Goal: Task Accomplishment & Management: Manage account settings

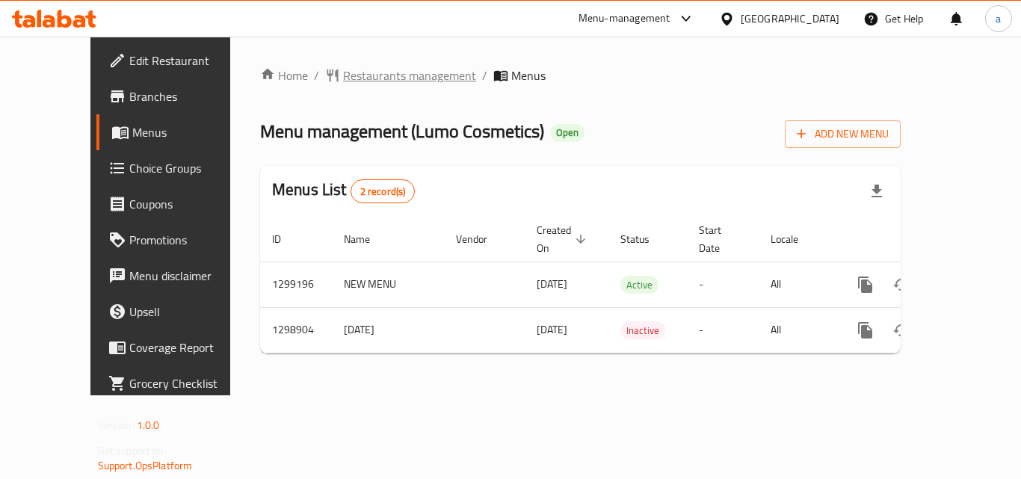
click at [343, 79] on span "Restaurants management" at bounding box center [409, 76] width 133 height 18
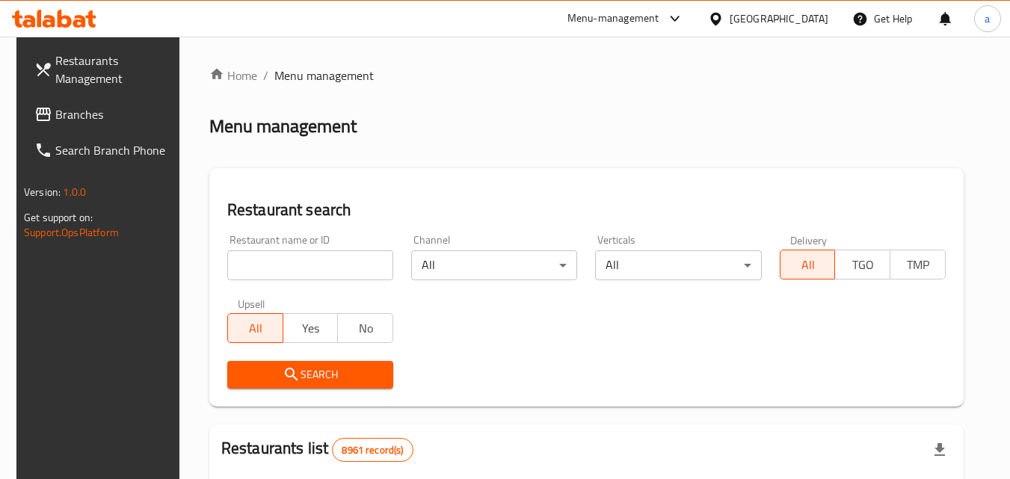
click at [322, 267] on input "search" at bounding box center [310, 266] width 166 height 30
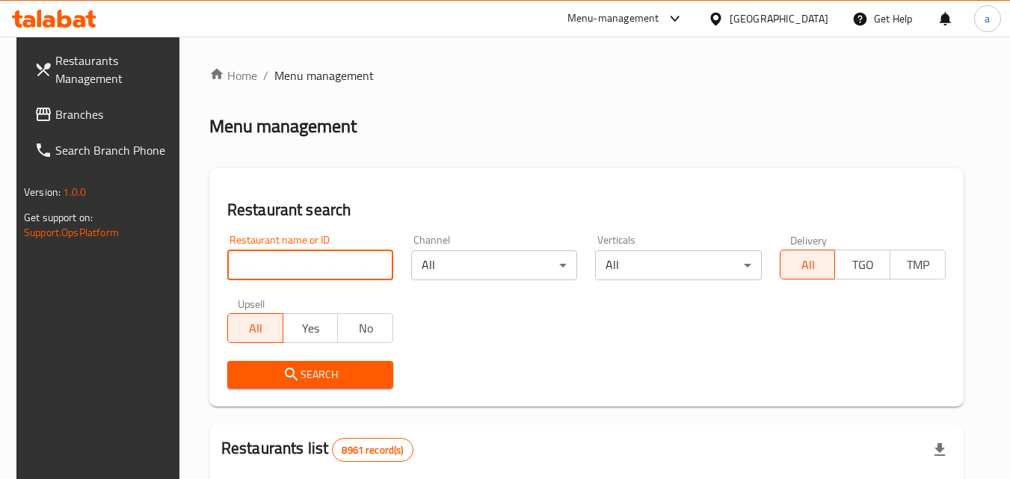
paste input "701112"
type input "701112"
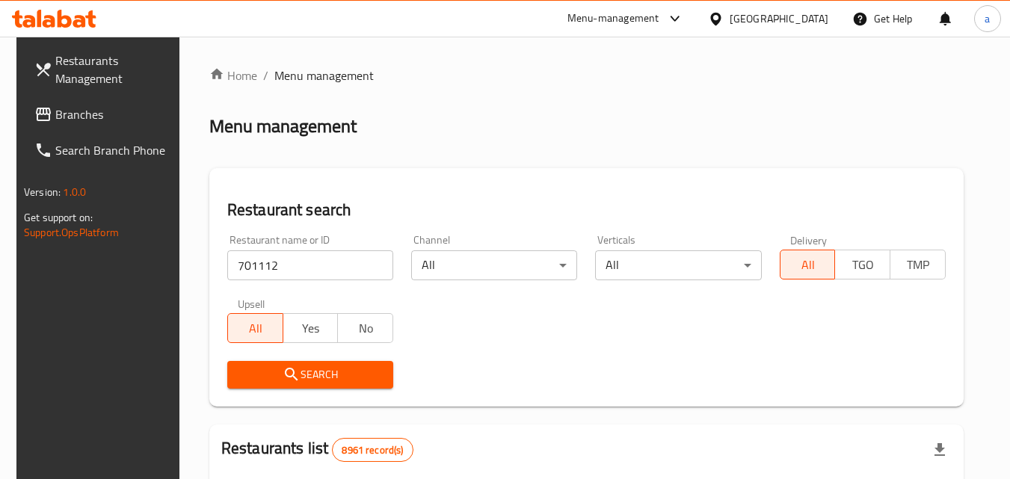
click at [311, 367] on span "Search" at bounding box center [310, 375] width 142 height 19
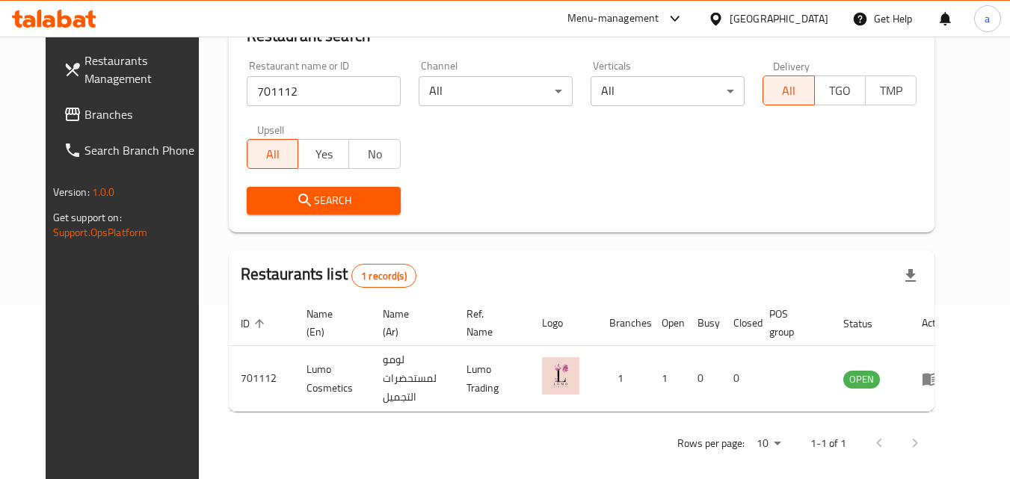
scroll to position [175, 0]
click at [777, 10] on div "Qatar" at bounding box center [768, 19] width 144 height 36
click at [793, 4] on div "Qatar" at bounding box center [768, 19] width 144 height 36
click at [730, 18] on div at bounding box center [719, 18] width 22 height 16
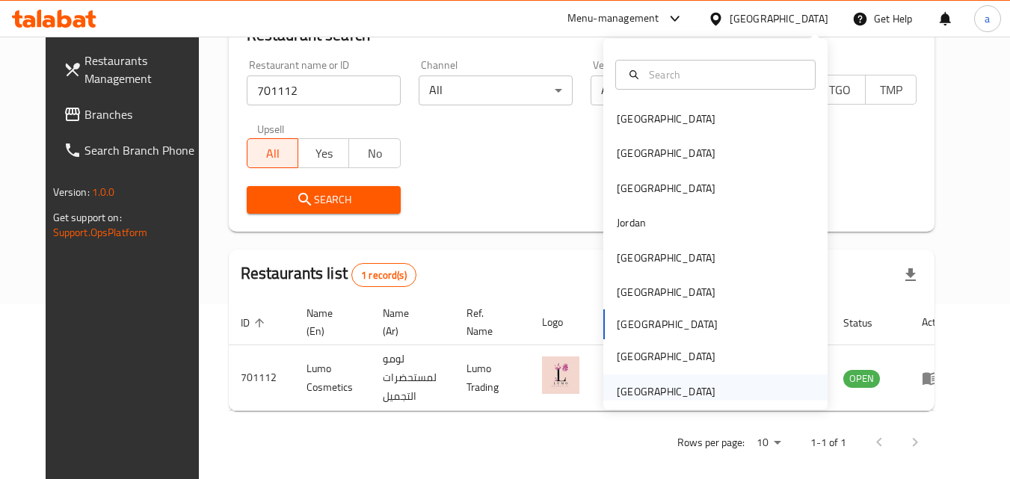
click at [725, 386] on div "[GEOGRAPHIC_DATA]" at bounding box center [715, 392] width 224 height 34
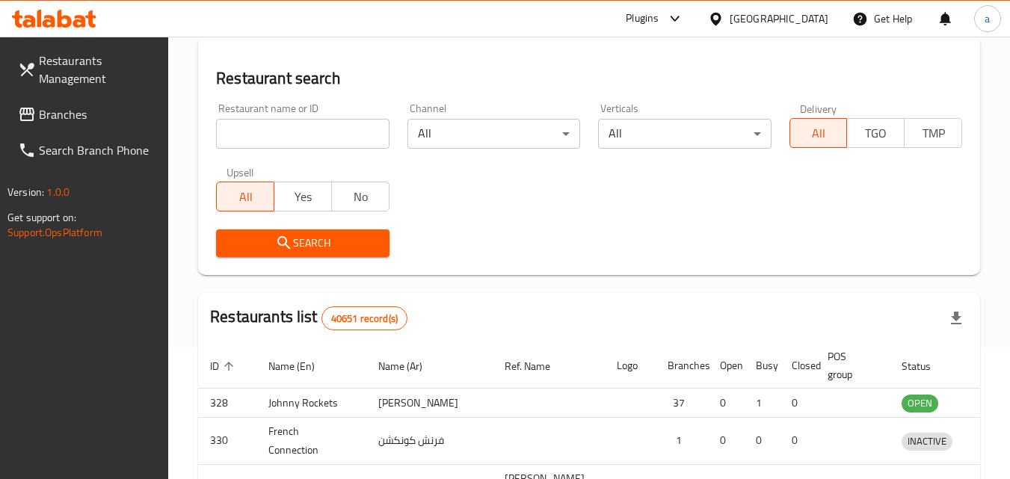
scroll to position [175, 0]
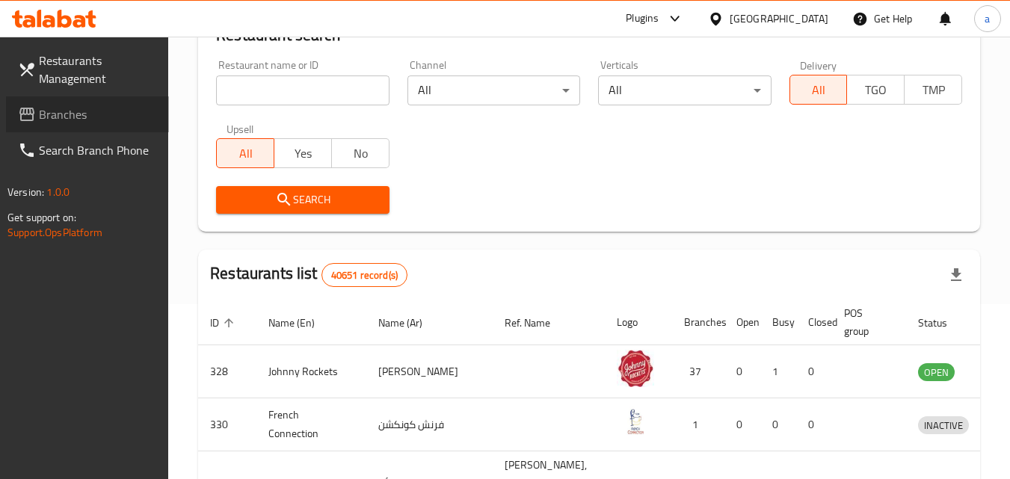
click at [126, 117] on span "Branches" at bounding box center [98, 114] width 118 height 18
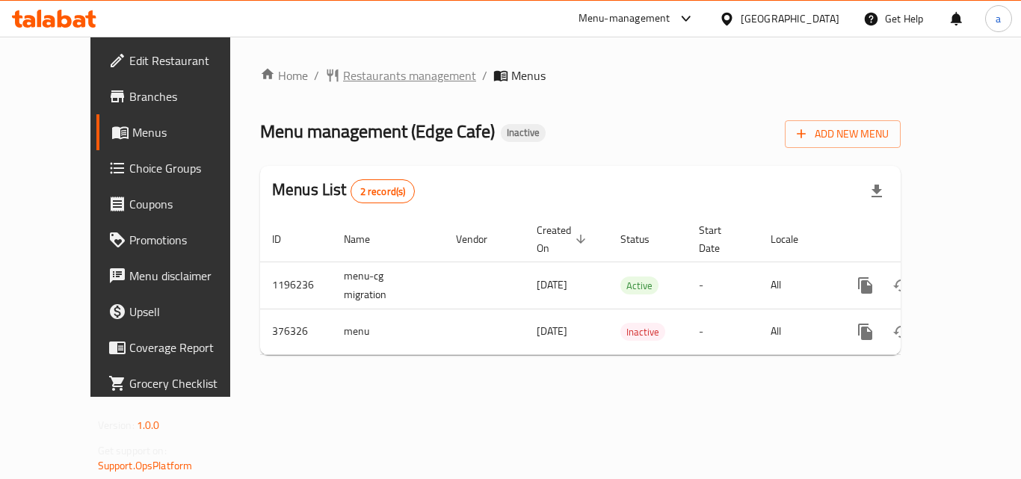
click at [343, 75] on span "Restaurants management" at bounding box center [409, 76] width 133 height 18
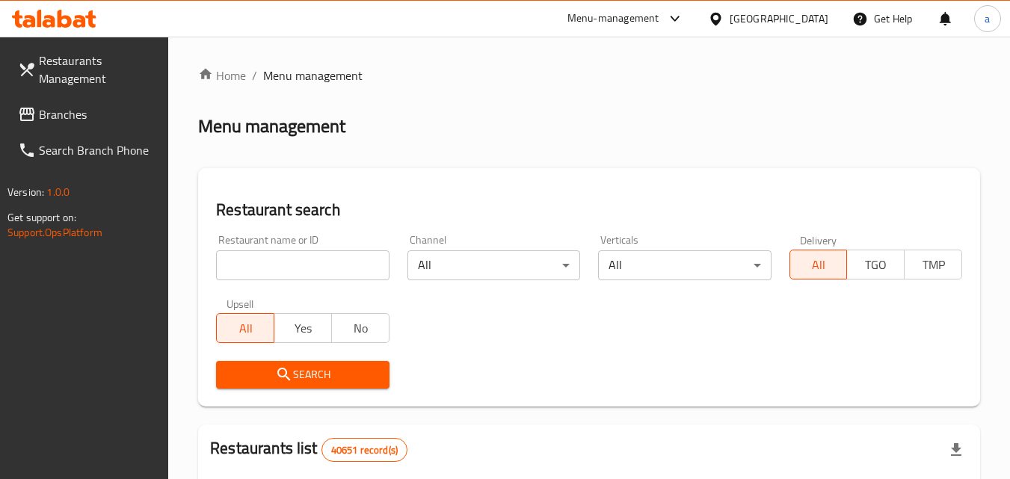
click at [308, 271] on input "search" at bounding box center [302, 266] width 173 height 30
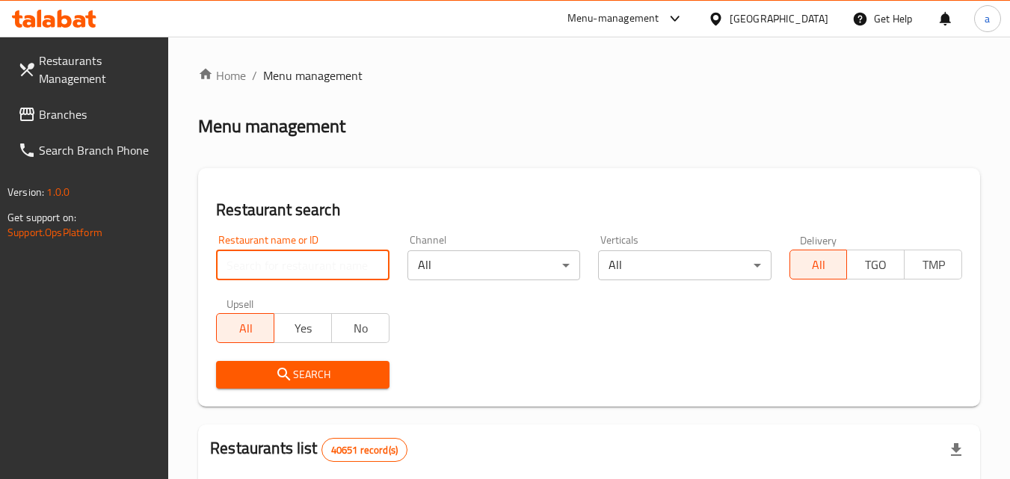
paste input "631207"
type input "631207"
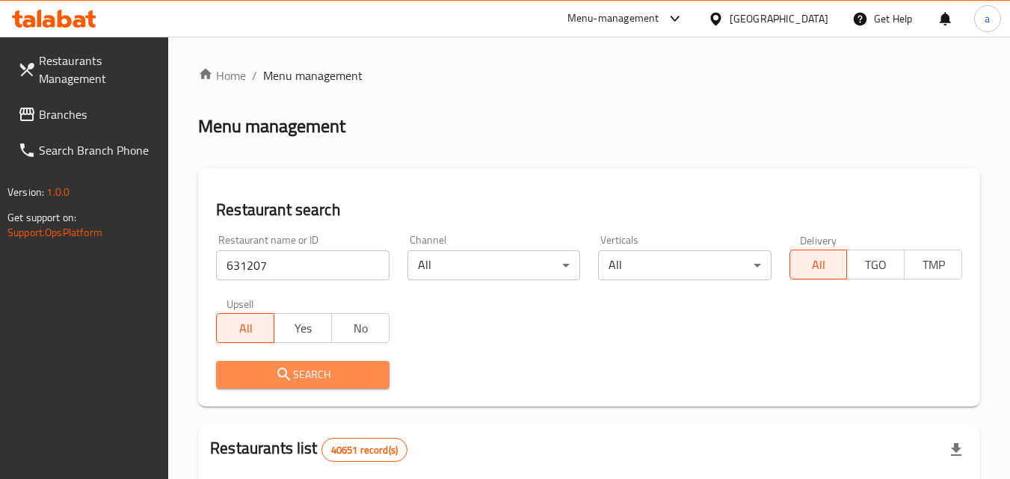
click at [292, 361] on button "Search" at bounding box center [302, 375] width 173 height 28
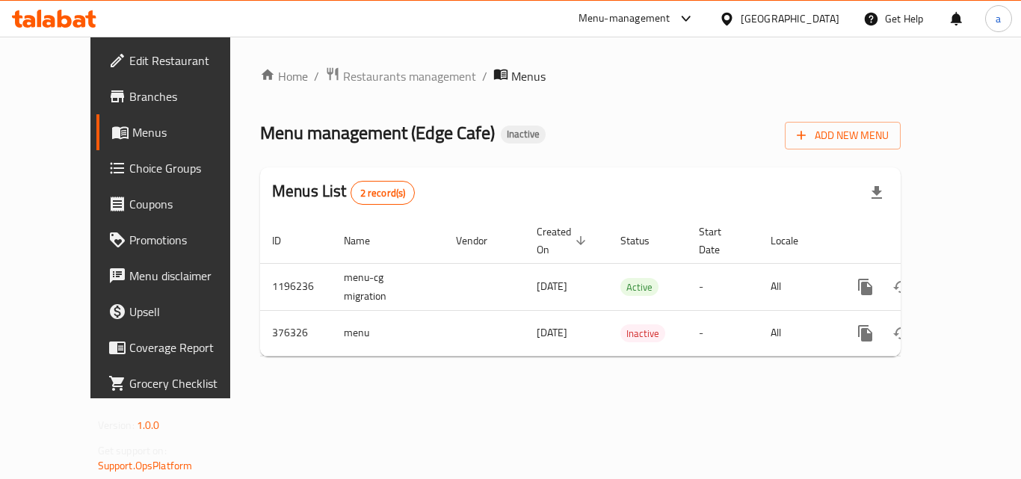
click at [129, 99] on span "Branches" at bounding box center [189, 96] width 120 height 18
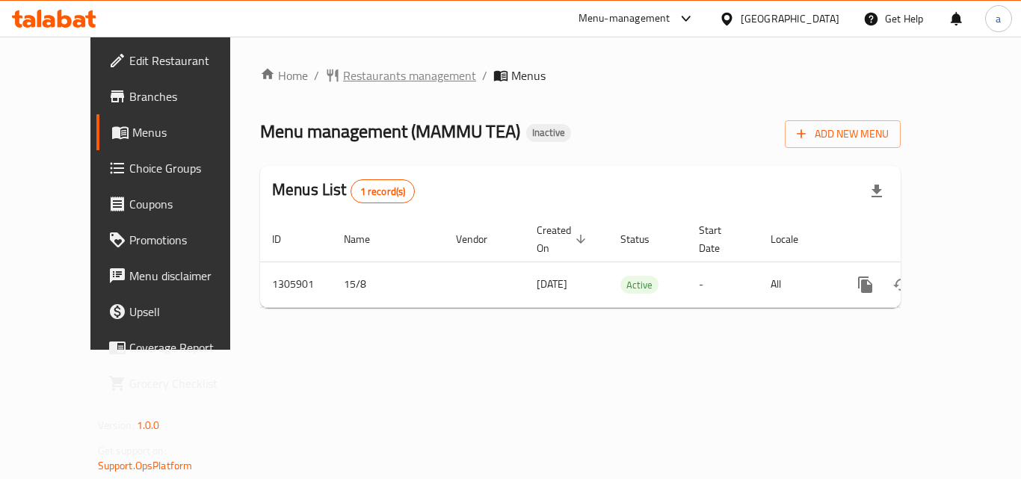
click at [366, 80] on span "Restaurants management" at bounding box center [409, 76] width 133 height 18
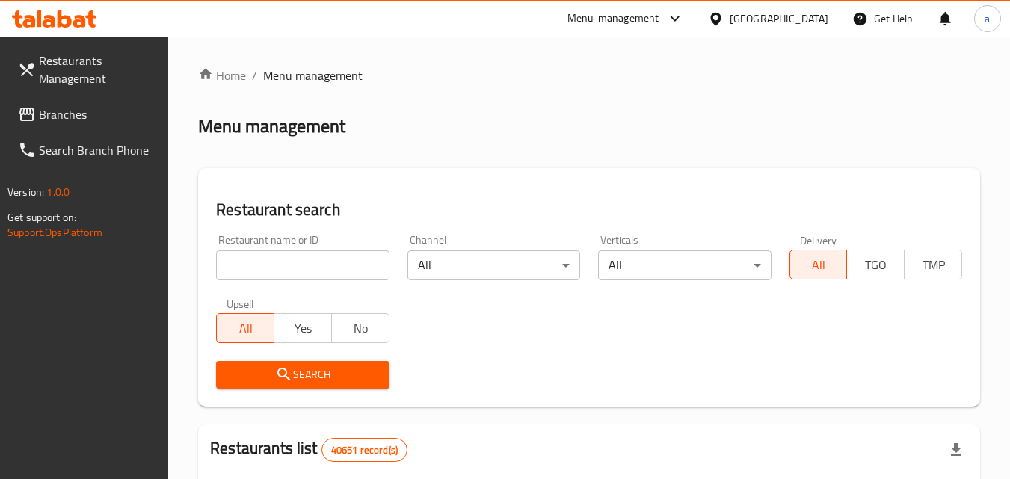
click at [327, 254] on input "search" at bounding box center [302, 266] width 173 height 30
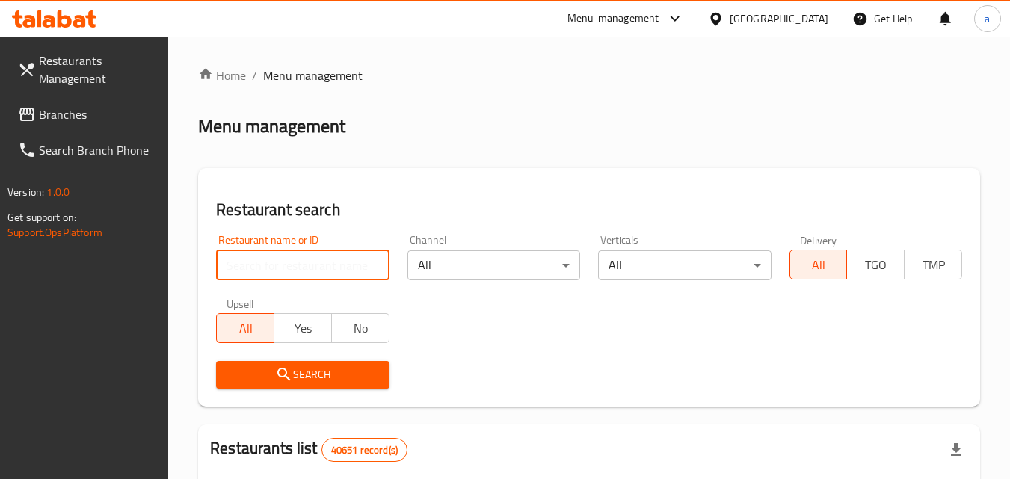
paste input "703140"
type input "703140"
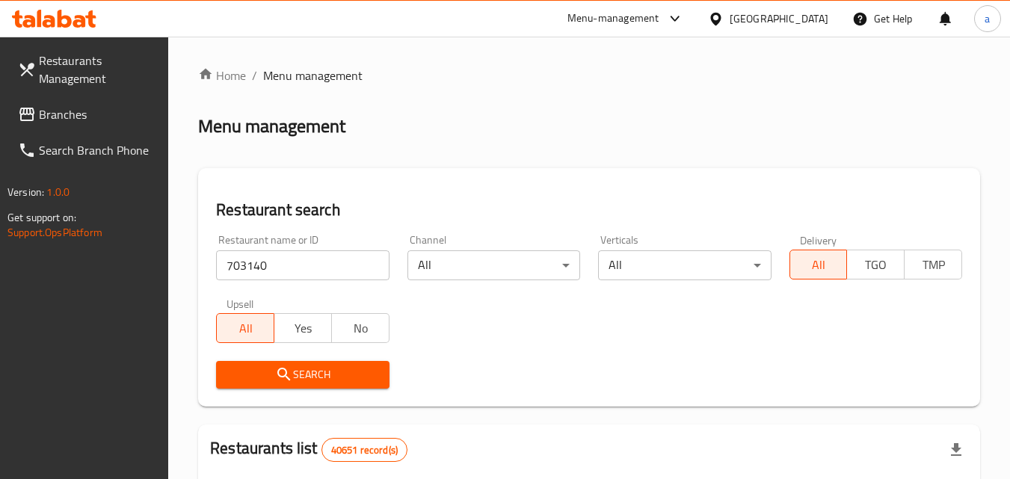
click at [305, 384] on span "Search" at bounding box center [302, 375] width 149 height 19
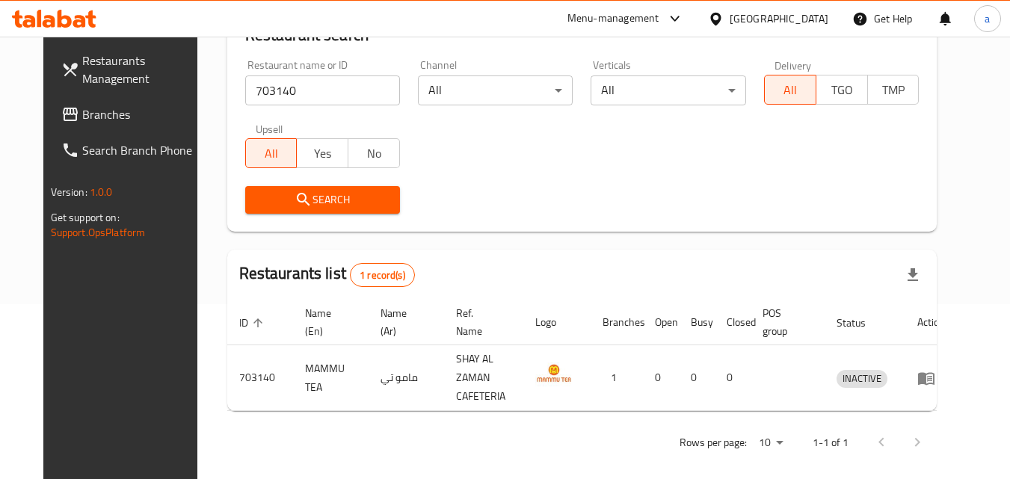
scroll to position [100, 0]
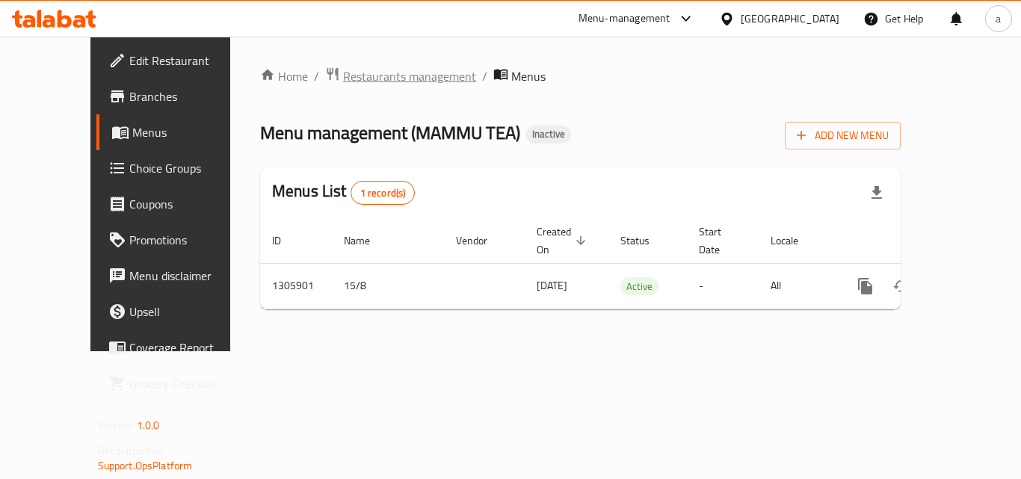
click at [343, 81] on span "Restaurants management" at bounding box center [409, 76] width 133 height 18
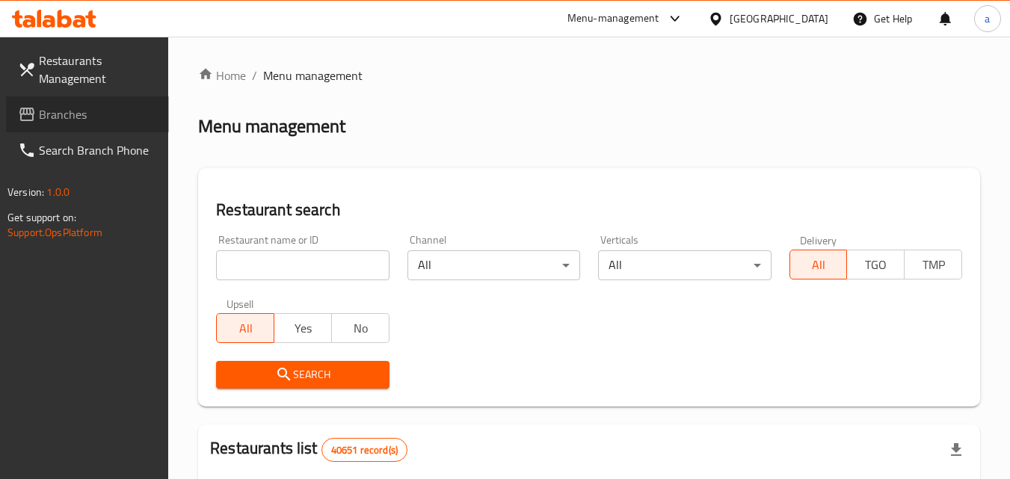
click at [78, 117] on span "Branches" at bounding box center [98, 114] width 118 height 18
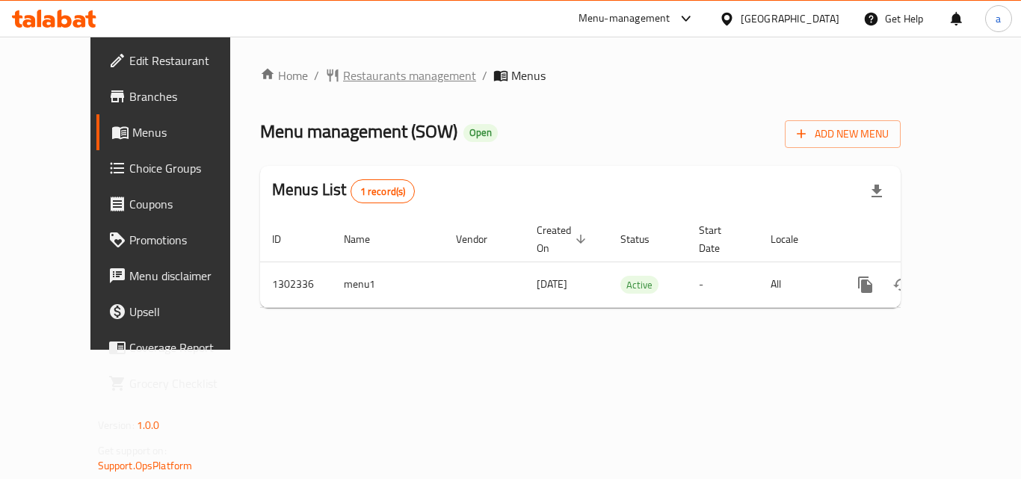
click at [343, 75] on span "Restaurants management" at bounding box center [409, 76] width 133 height 18
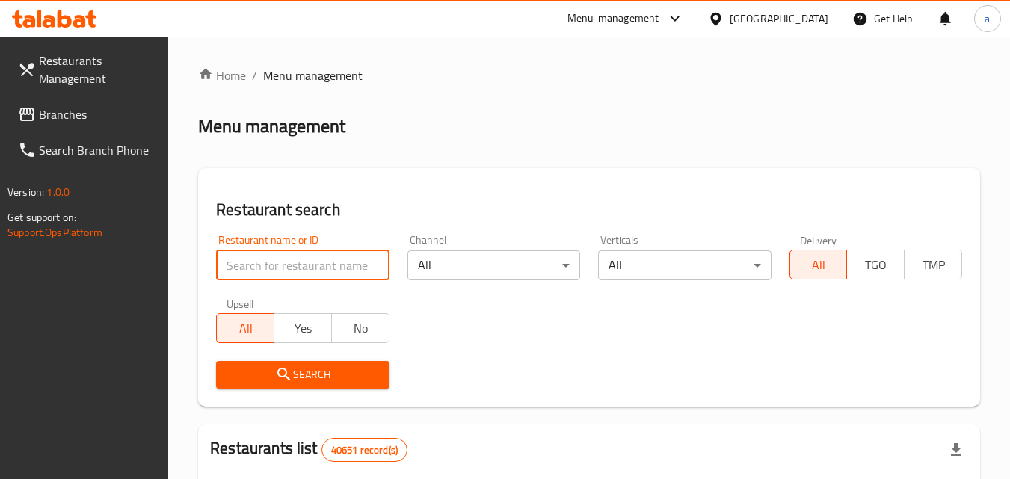
click at [295, 257] on input "search" at bounding box center [302, 266] width 173 height 30
paste input "702335"
type input "702335"
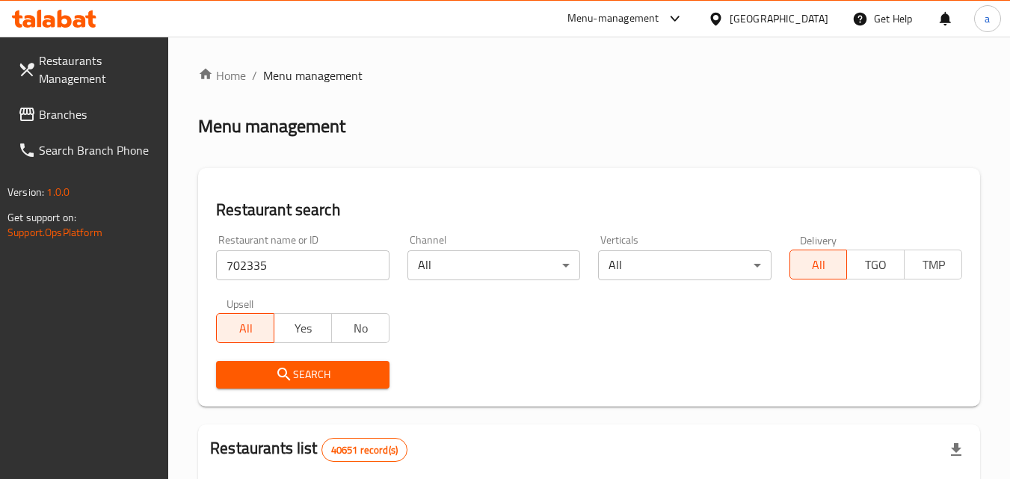
click at [265, 375] on span "Search" at bounding box center [302, 375] width 149 height 19
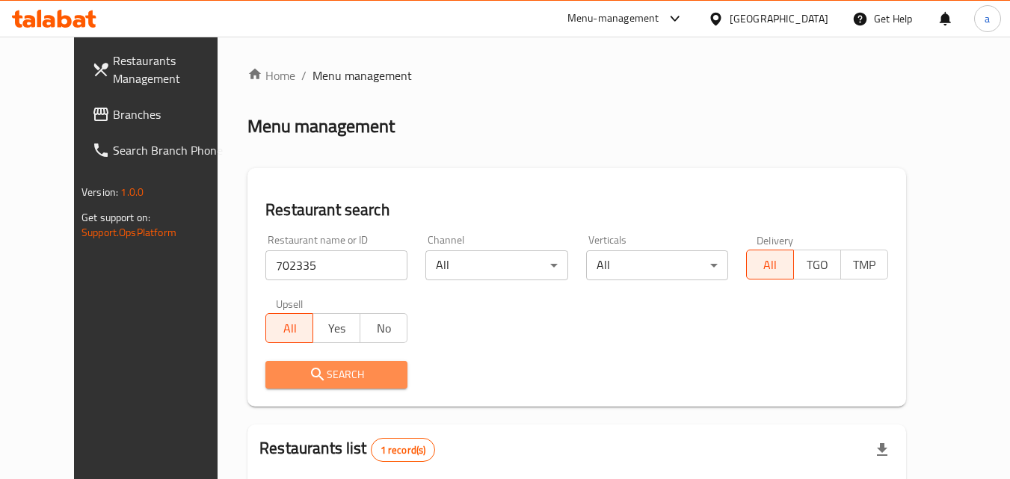
click at [265, 387] on button "Search" at bounding box center [336, 375] width 142 height 28
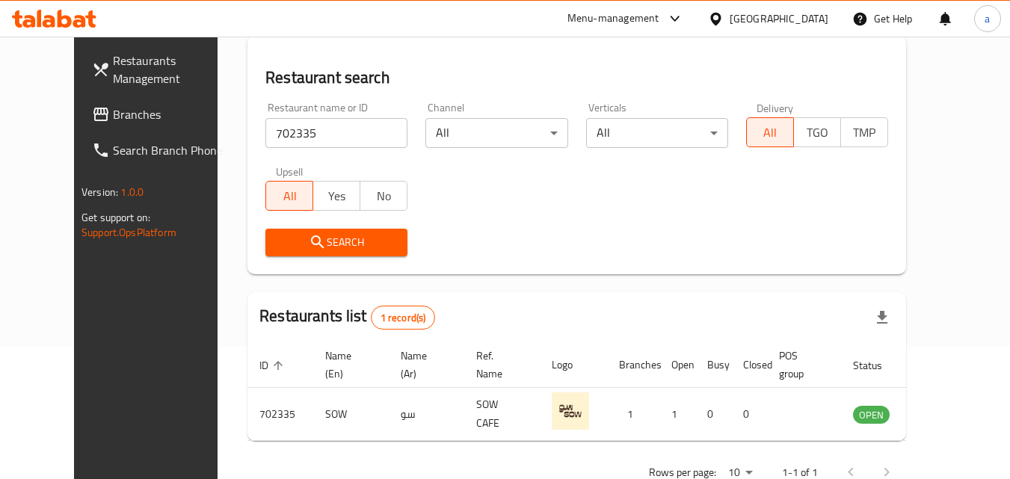
scroll to position [150, 0]
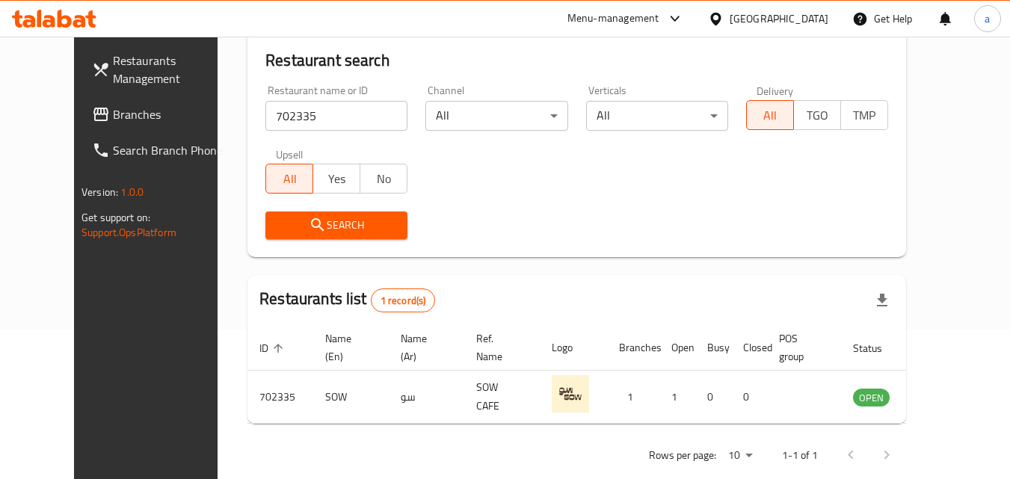
click at [156, 109] on span "Branches" at bounding box center [172, 114] width 118 height 18
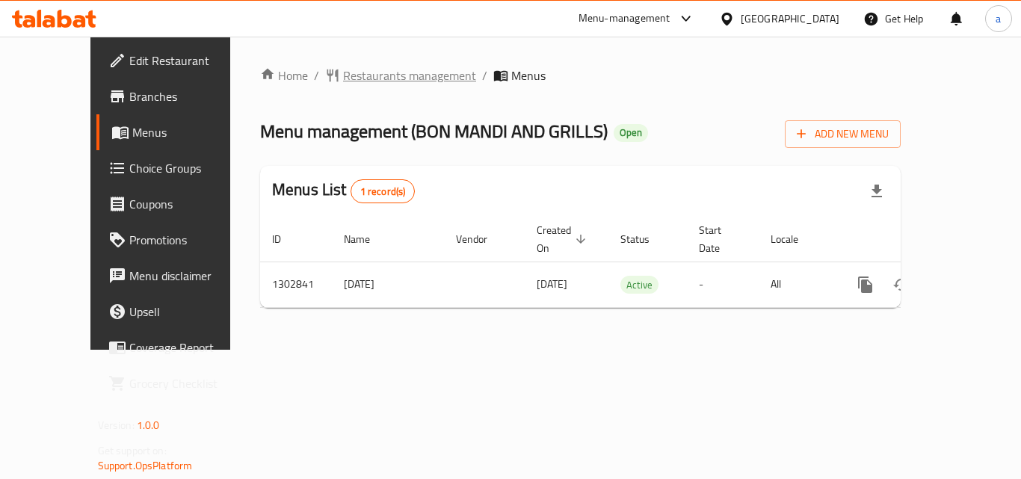
click at [343, 78] on span "Restaurants management" at bounding box center [409, 76] width 133 height 18
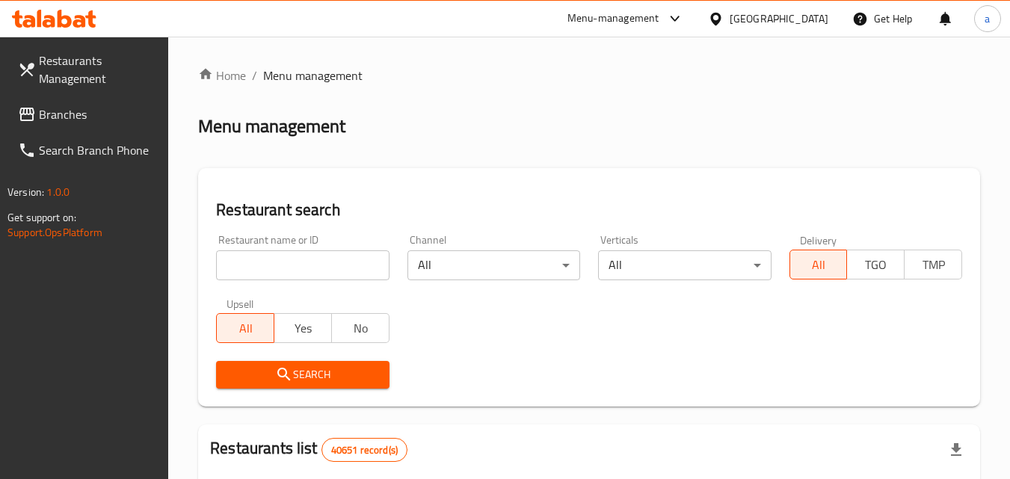
click at [338, 258] on input "search" at bounding box center [302, 266] width 173 height 30
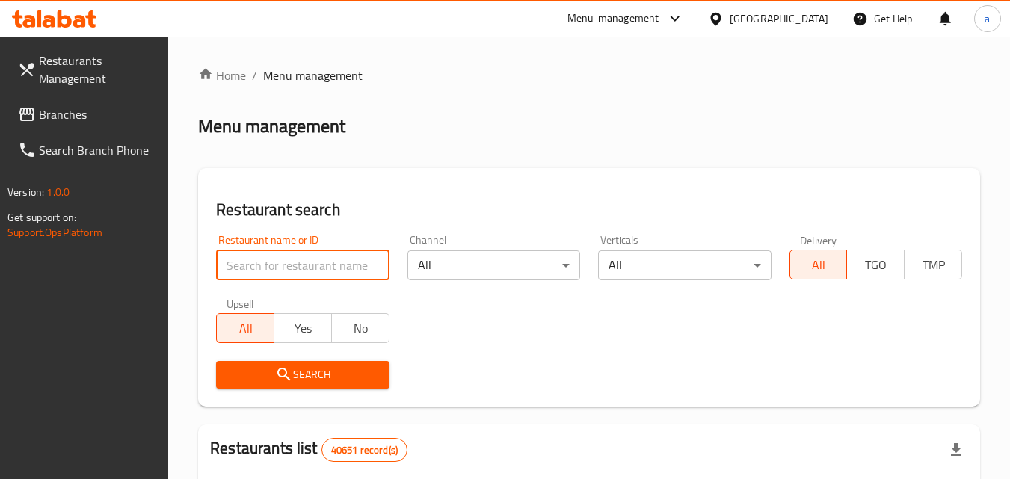
paste input "701725"
type input "701725"
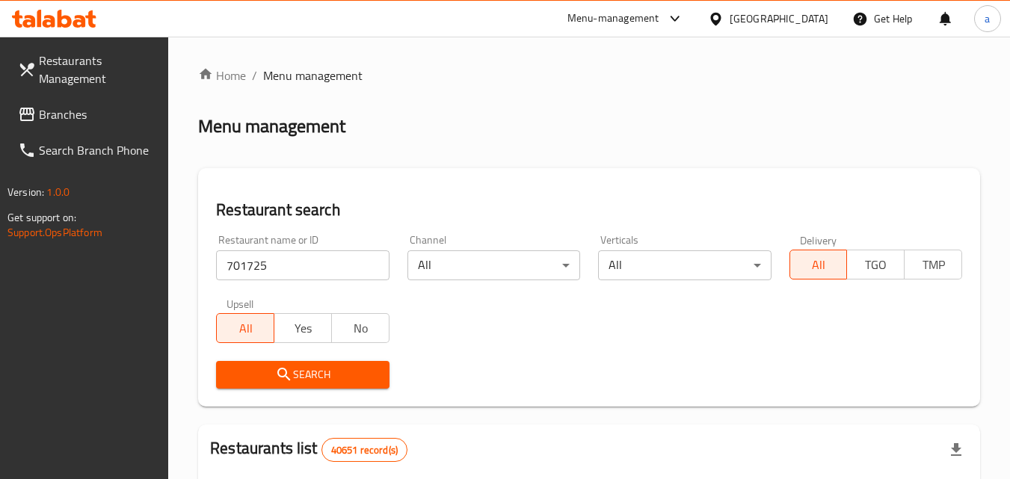
click at [325, 369] on span "Search" at bounding box center [302, 375] width 149 height 19
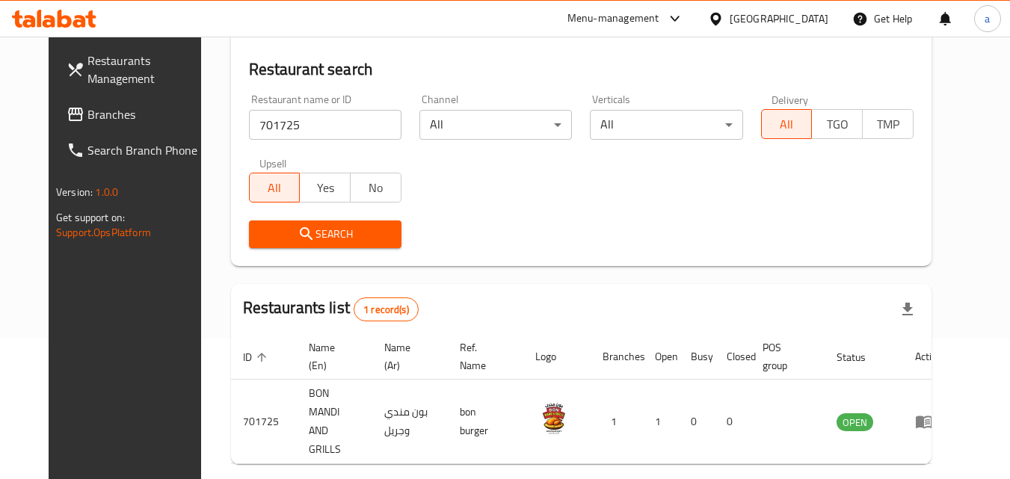
scroll to position [175, 0]
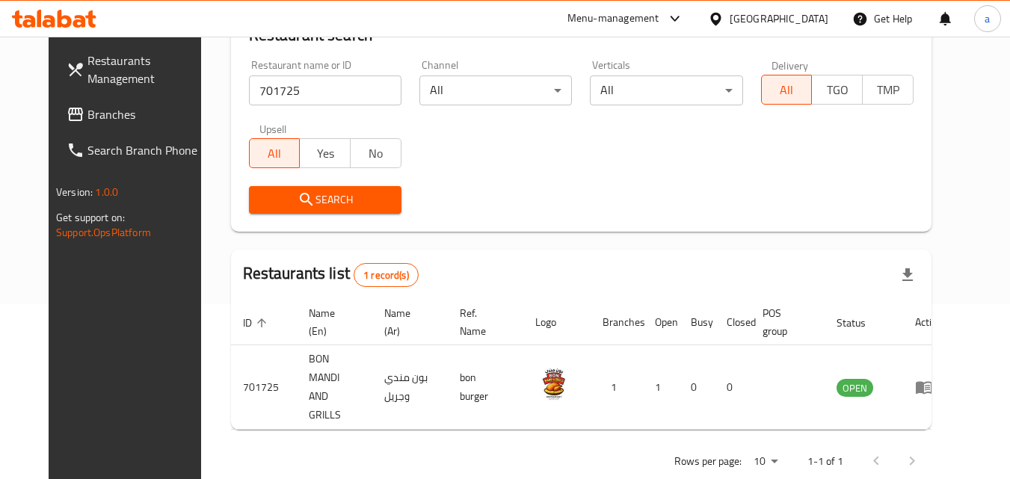
click at [772, 1] on div "[GEOGRAPHIC_DATA]" at bounding box center [768, 19] width 144 height 36
click at [778, 24] on div "[GEOGRAPHIC_DATA]" at bounding box center [779, 18] width 99 height 16
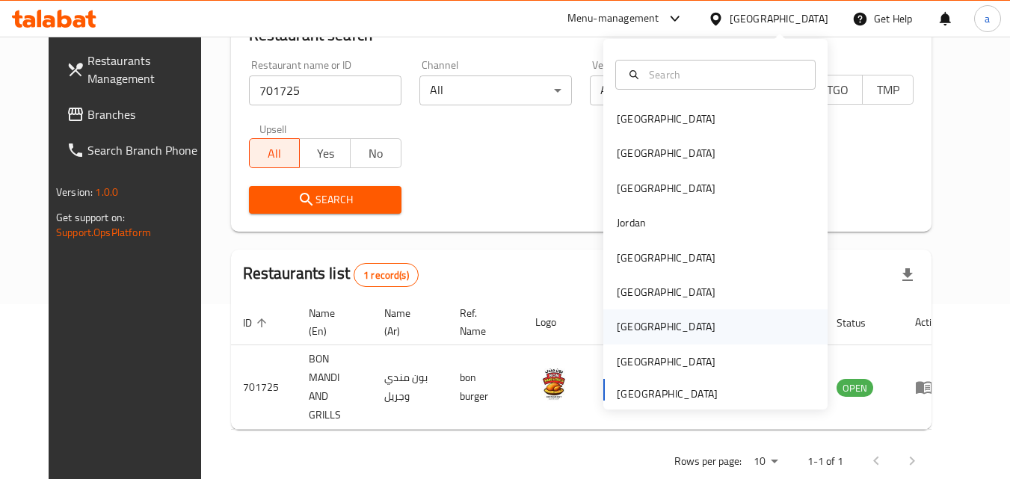
click at [682, 325] on div "Qatar" at bounding box center [715, 327] width 224 height 34
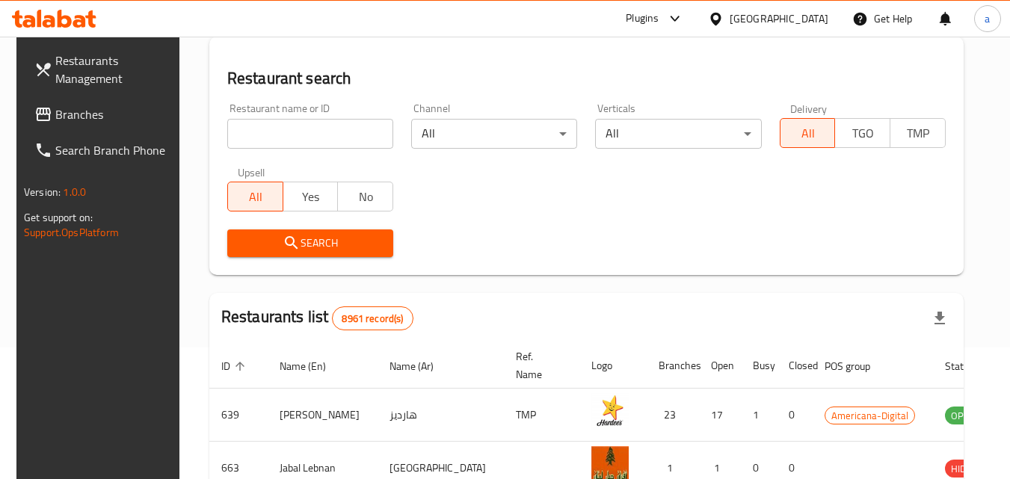
scroll to position [175, 0]
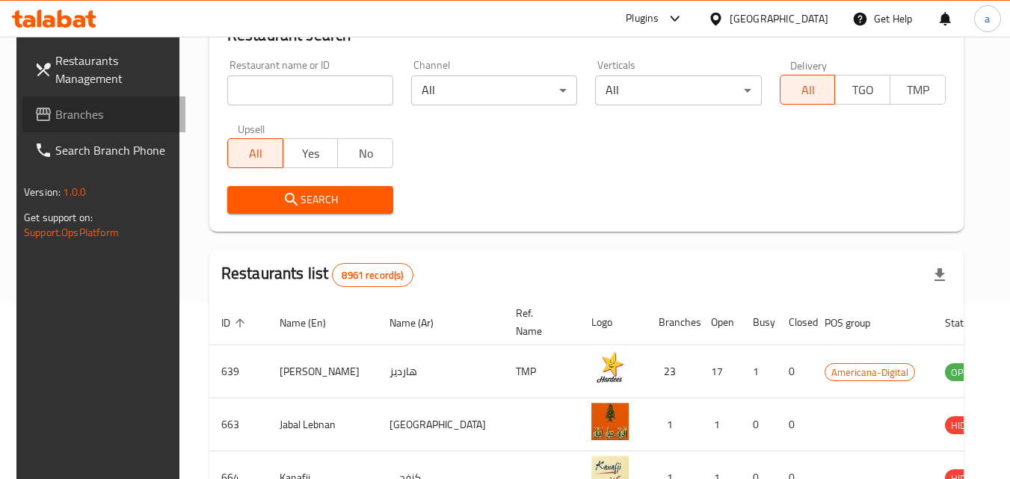
click at [131, 126] on link "Branches" at bounding box center [103, 114] width 163 height 36
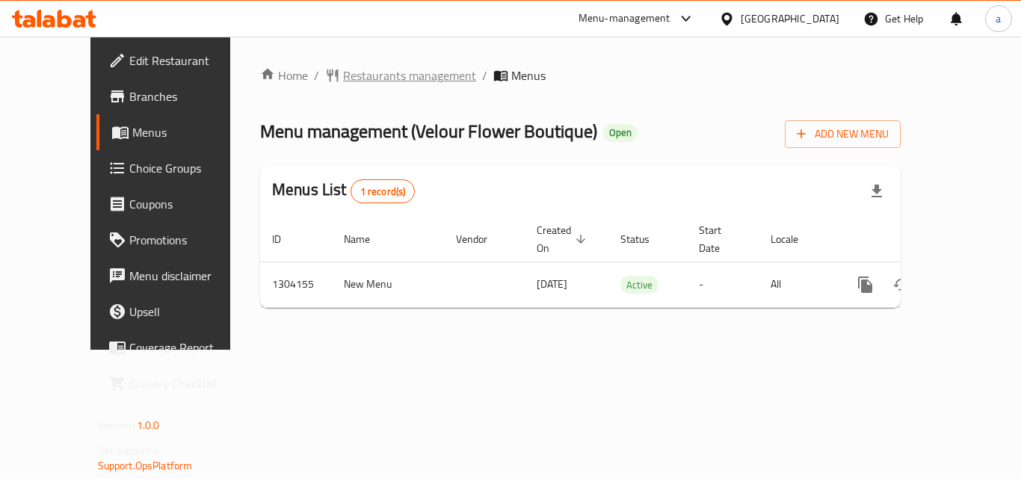
click at [346, 78] on span "Restaurants management" at bounding box center [409, 76] width 133 height 18
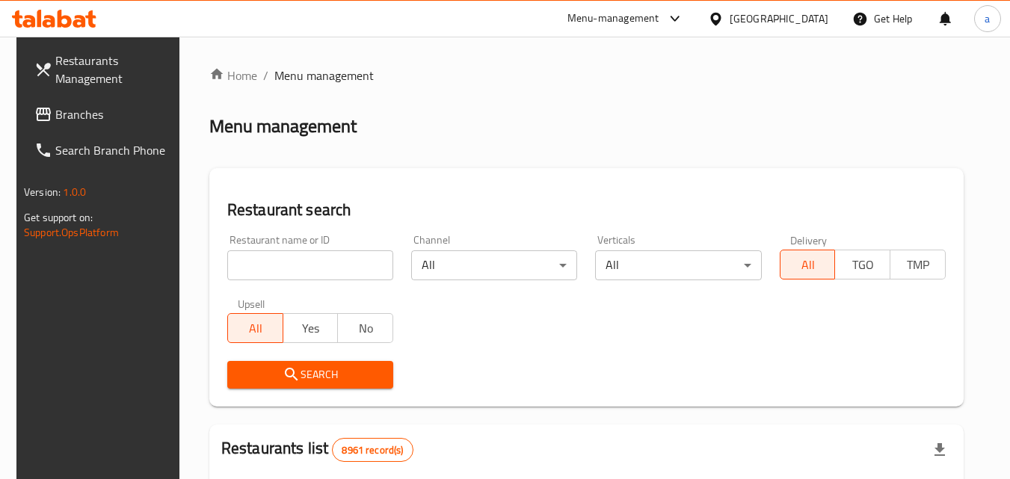
click at [319, 269] on input "search" at bounding box center [310, 266] width 166 height 30
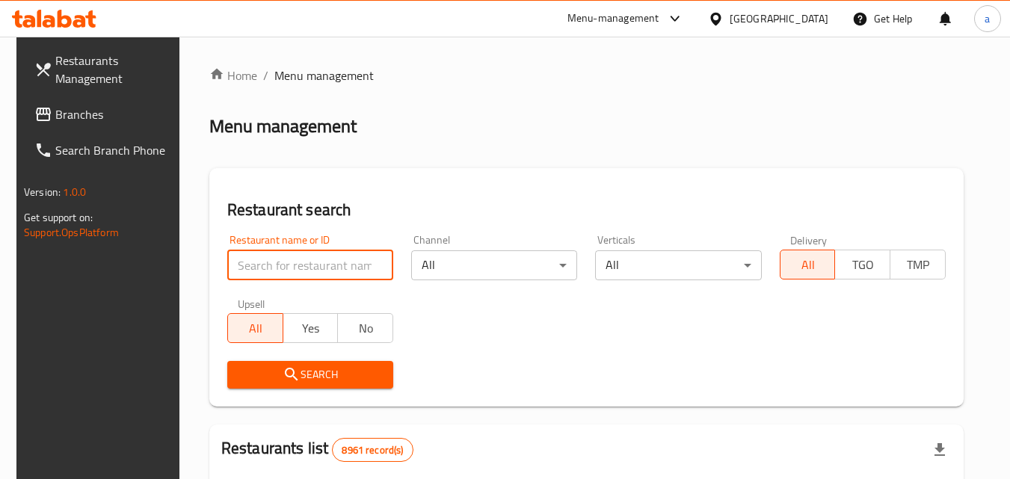
paste input "703085"
type input "703085"
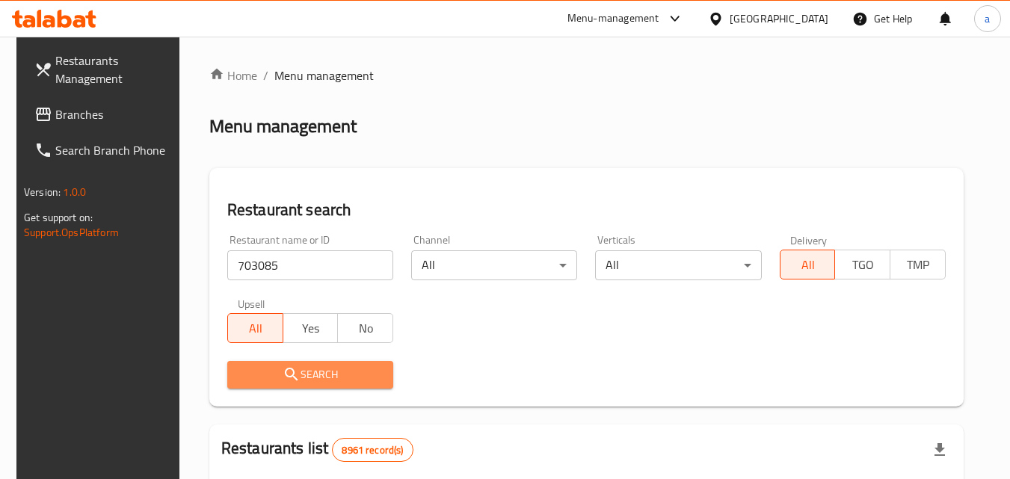
click at [322, 369] on span "Search" at bounding box center [310, 375] width 142 height 19
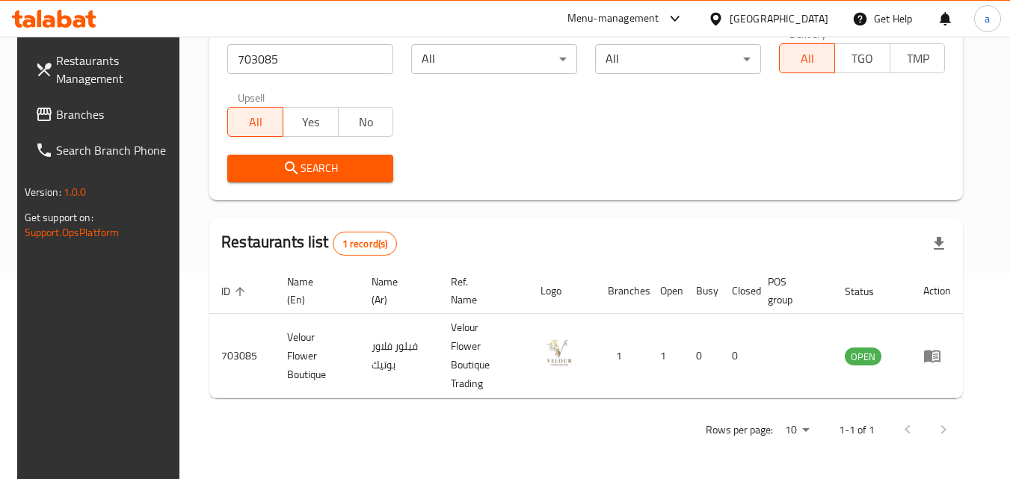
scroll to position [188, 0]
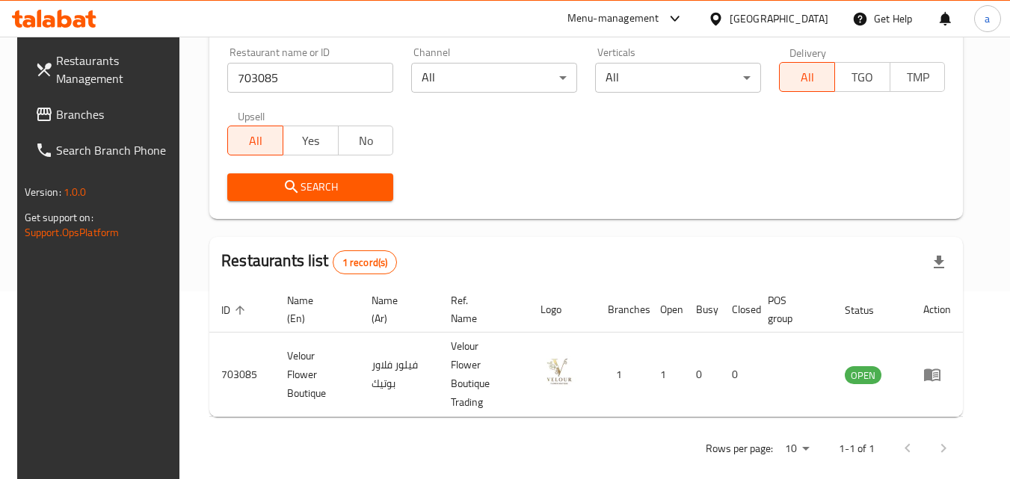
click at [794, 31] on div "Qatar" at bounding box center [768, 19] width 144 height 36
click at [730, 22] on div at bounding box center [719, 18] width 22 height 16
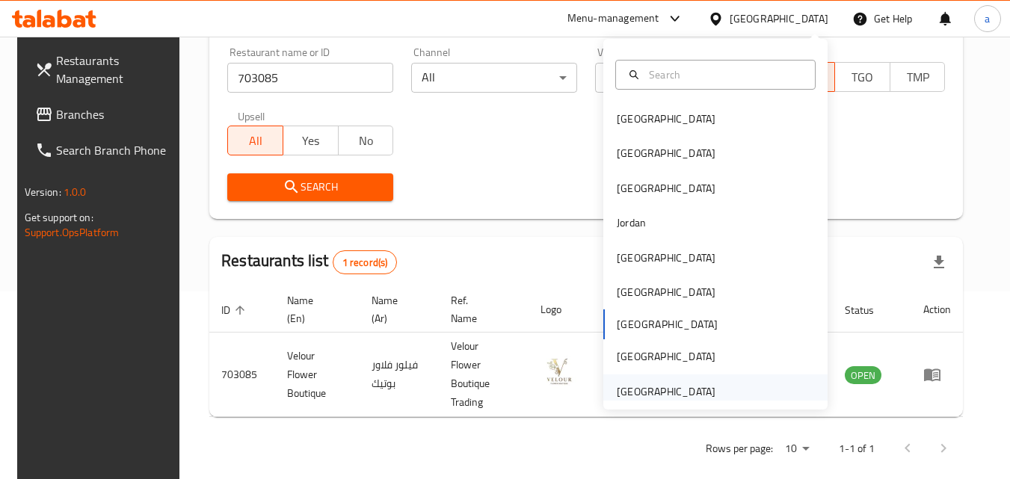
click at [701, 394] on div "United Arab Emirates" at bounding box center [666, 392] width 99 height 16
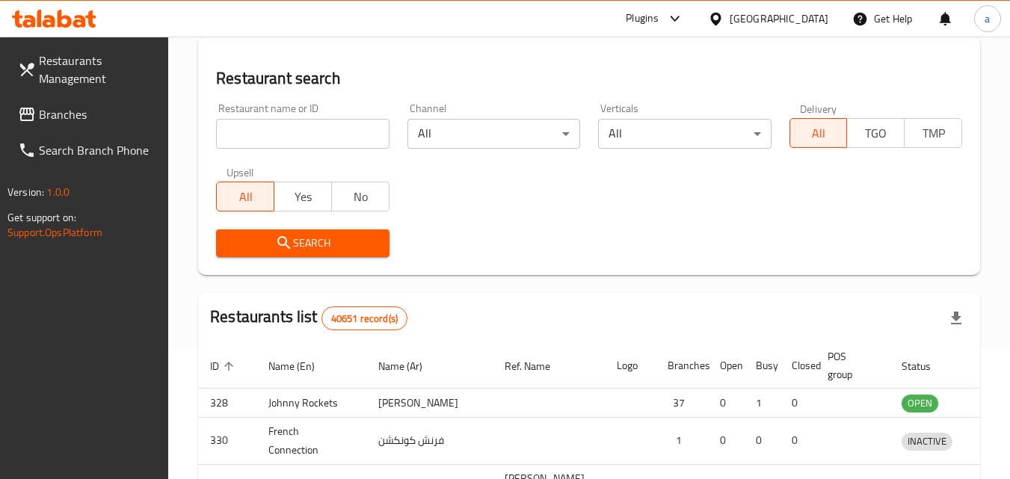
scroll to position [188, 0]
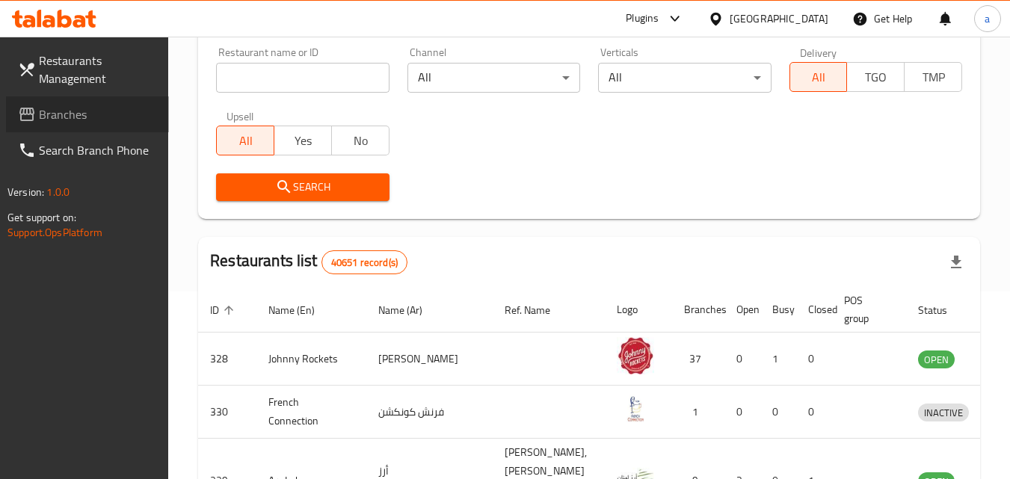
click at [111, 106] on span "Branches" at bounding box center [98, 114] width 118 height 18
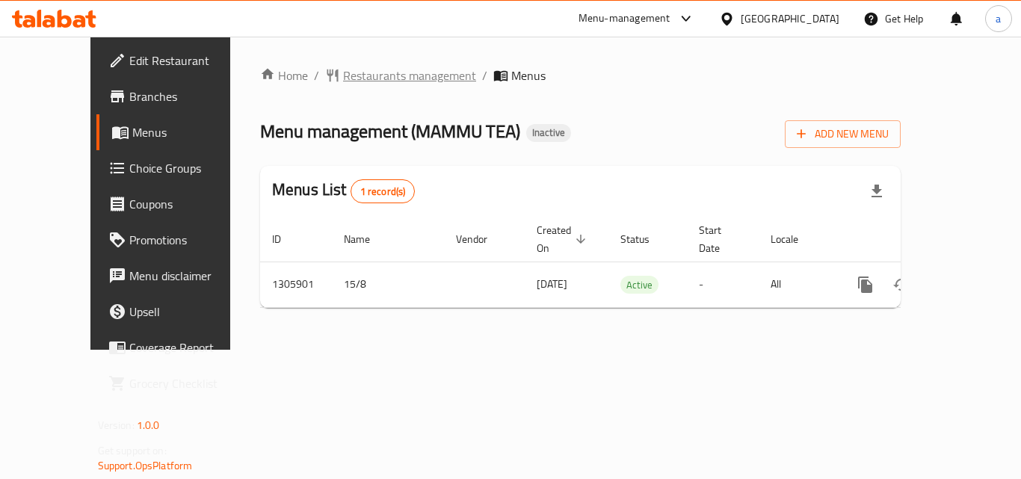
click at [343, 81] on span "Restaurants management" at bounding box center [409, 76] width 133 height 18
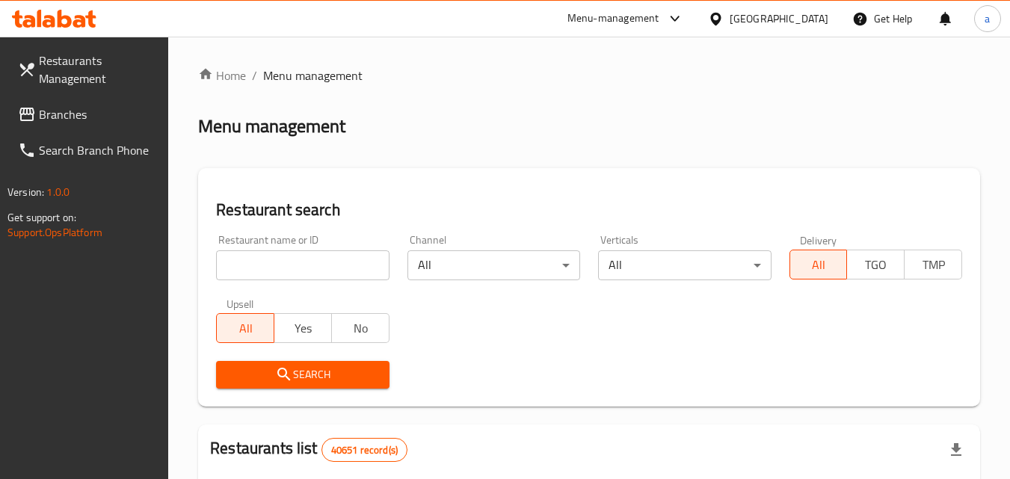
click at [329, 265] on input "search" at bounding box center [302, 266] width 173 height 30
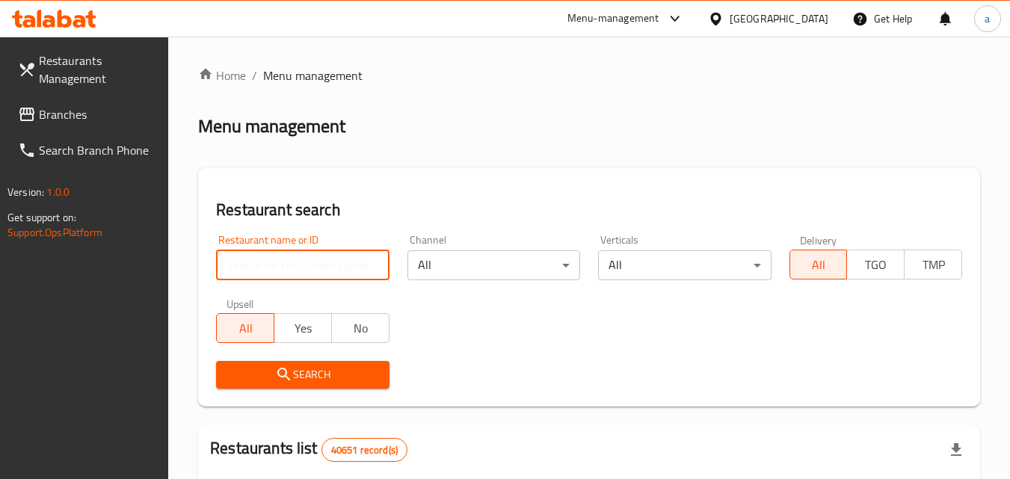
paste input "703140"
type input "703140"
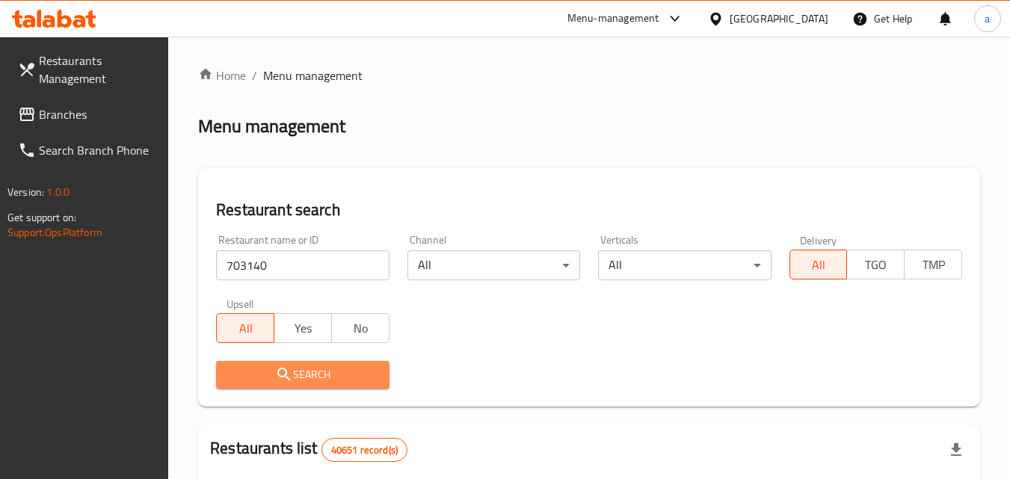
click at [325, 384] on span "Search" at bounding box center [302, 375] width 149 height 19
click at [325, 384] on div at bounding box center [505, 239] width 1010 height 479
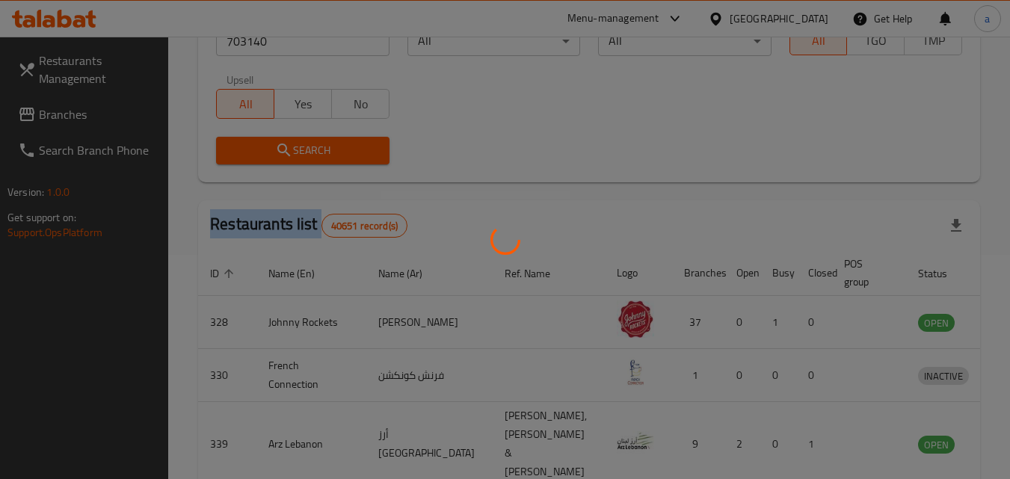
scroll to position [175, 0]
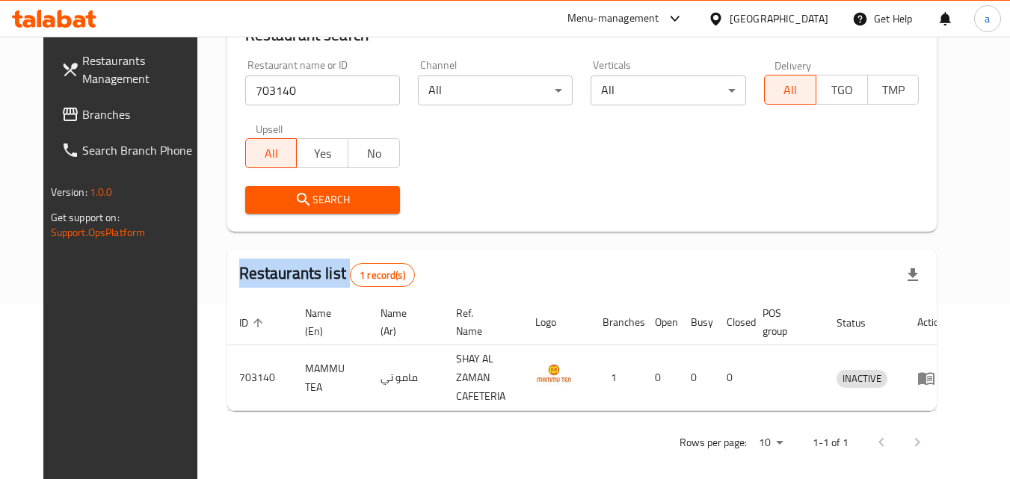
click at [127, 99] on link "Branches" at bounding box center [130, 114] width 163 height 36
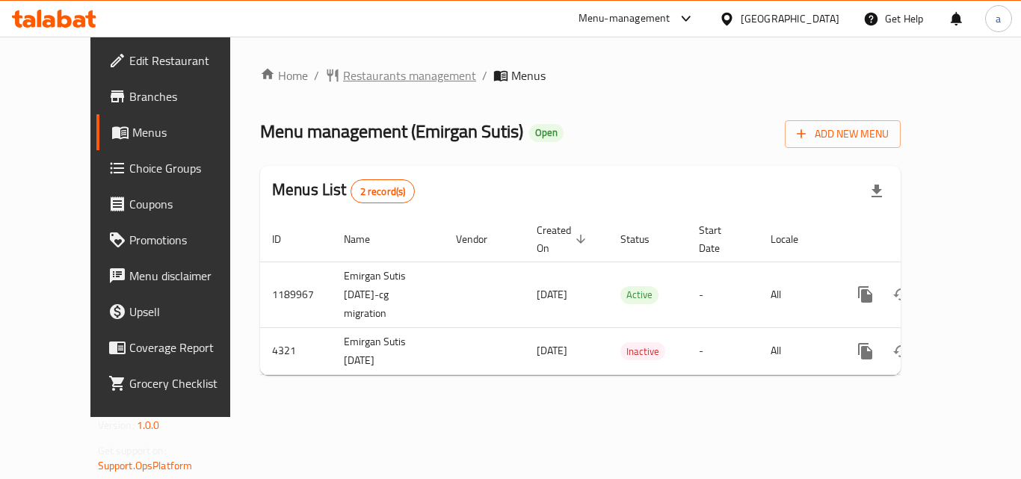
click at [343, 76] on span "Restaurants management" at bounding box center [409, 76] width 133 height 18
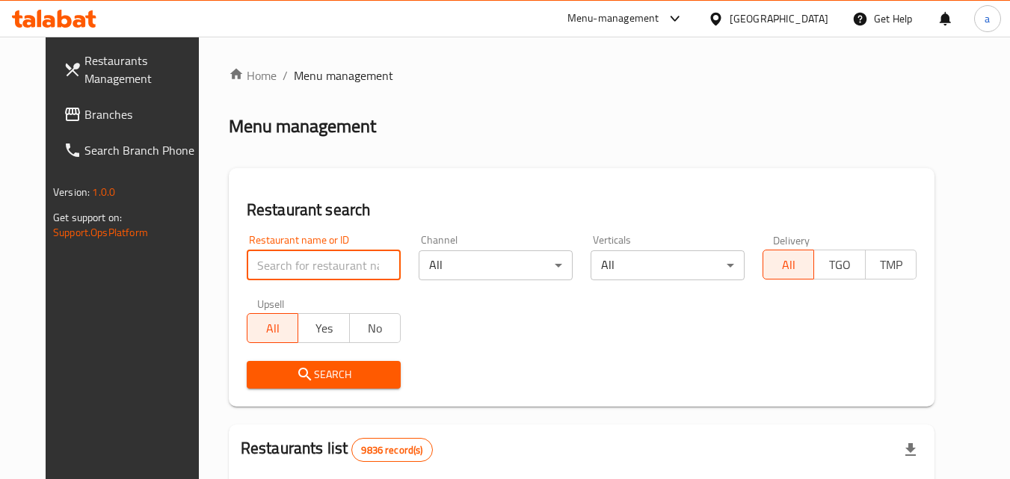
click at [327, 266] on input "search" at bounding box center [324, 266] width 154 height 30
paste input "2744"
type input "2744"
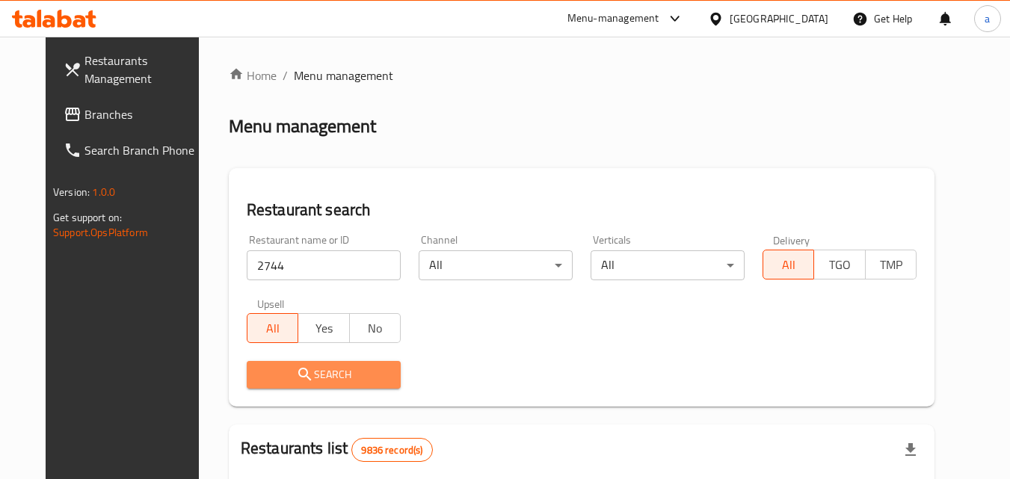
click at [309, 378] on span "Search" at bounding box center [324, 375] width 130 height 19
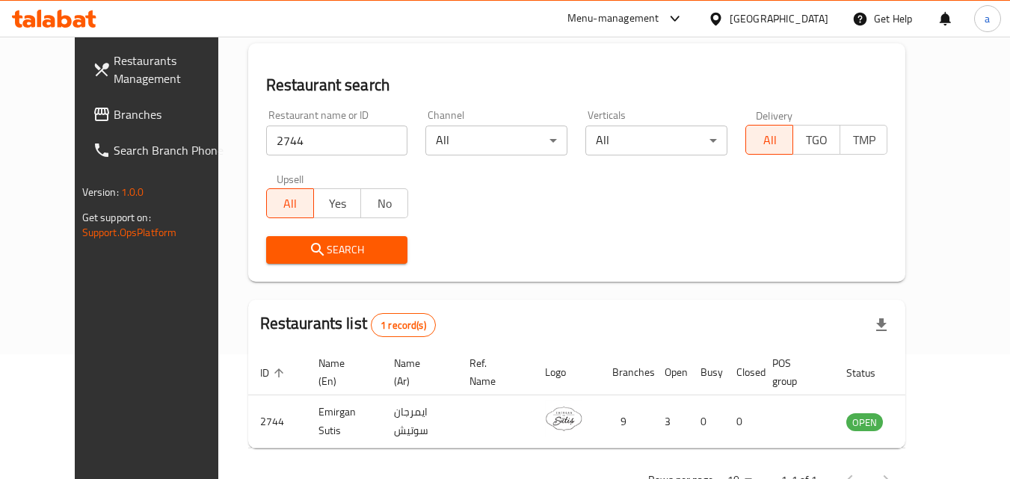
scroll to position [175, 0]
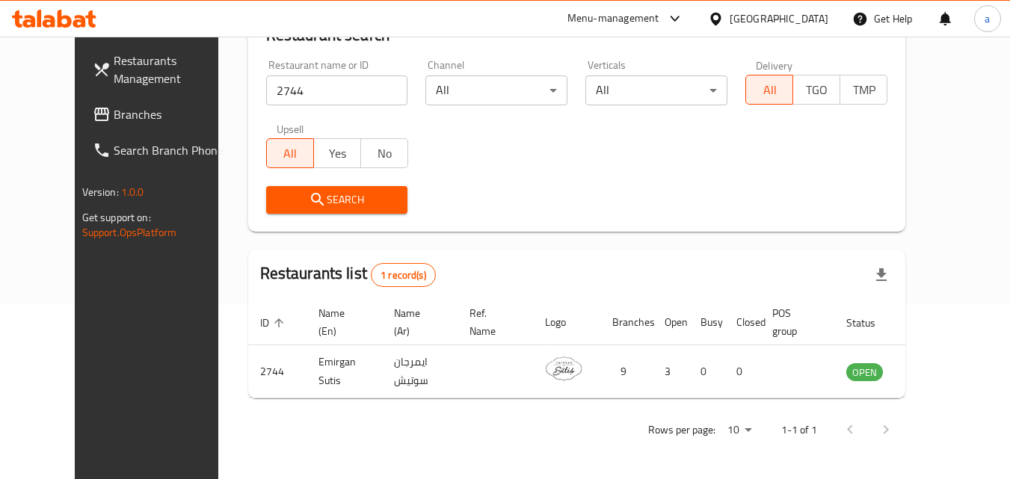
click at [730, 18] on div at bounding box center [719, 18] width 22 height 16
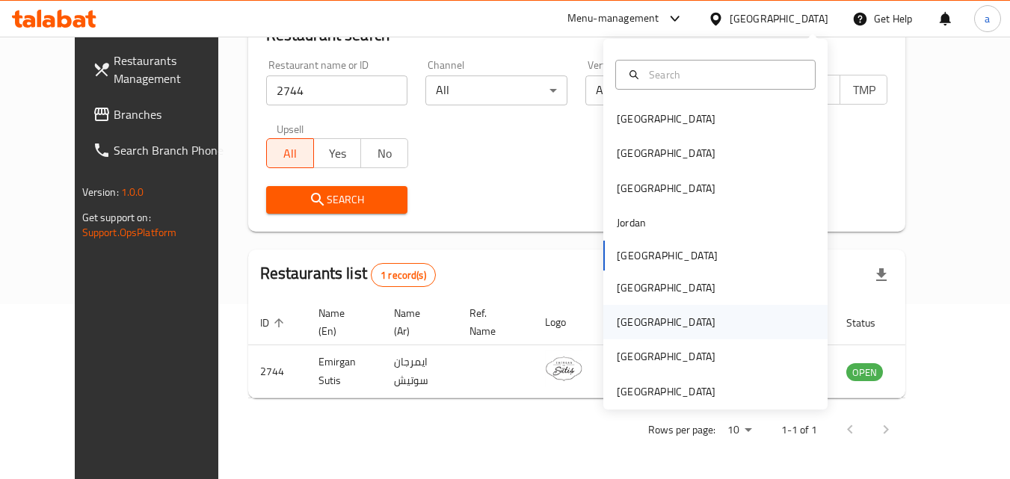
click at [685, 314] on div "[GEOGRAPHIC_DATA]" at bounding box center [715, 322] width 224 height 34
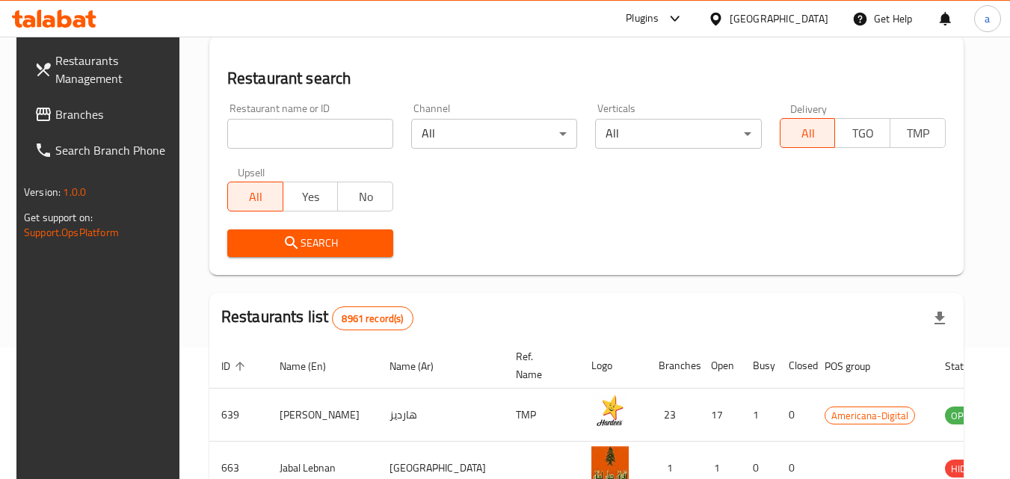
scroll to position [175, 0]
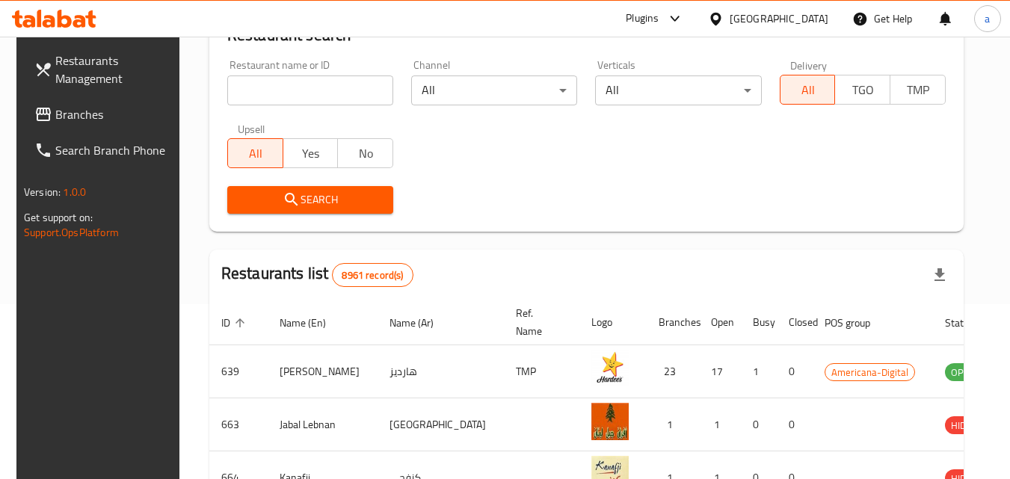
click at [102, 114] on span "Branches" at bounding box center [114, 114] width 118 height 18
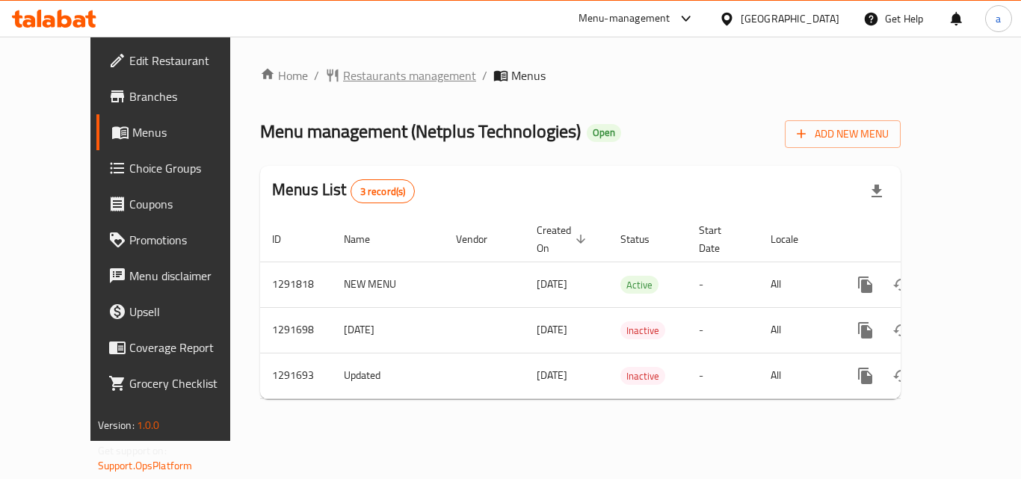
click at [343, 75] on span "Restaurants management" at bounding box center [409, 76] width 133 height 18
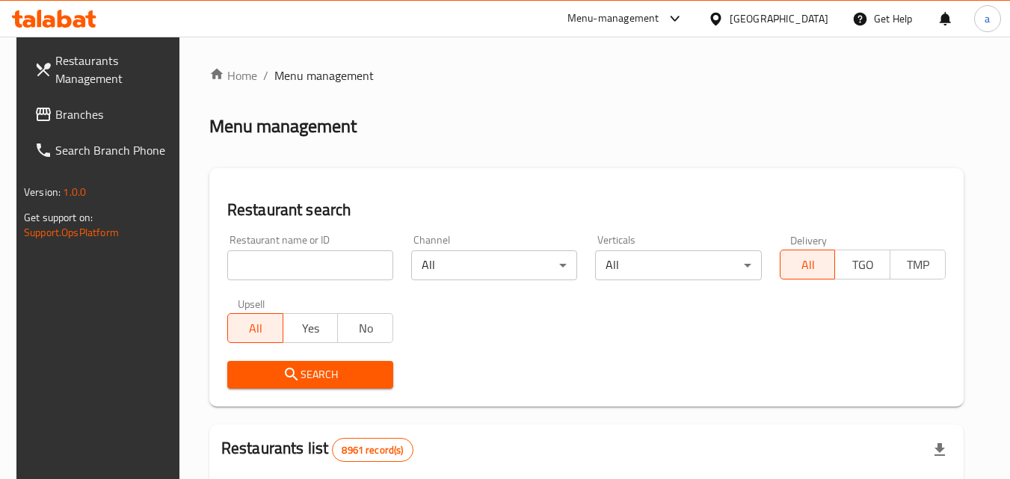
click at [304, 256] on input "search" at bounding box center [310, 266] width 166 height 30
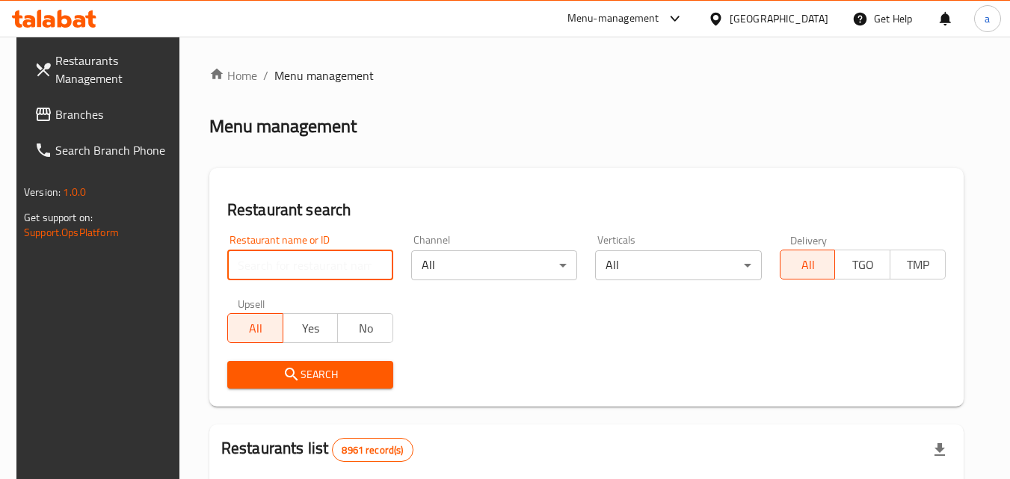
paste input "698555"
type input "698555"
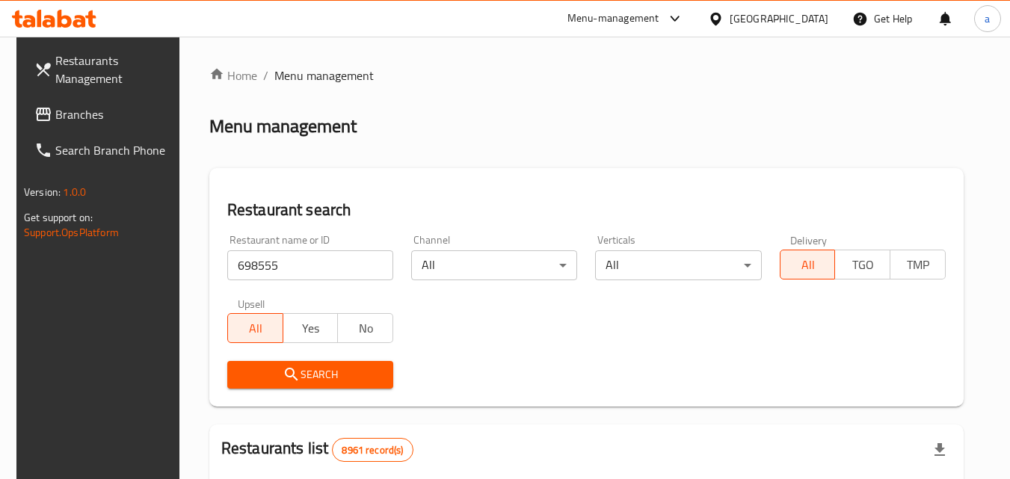
click at [304, 375] on span "Search" at bounding box center [310, 375] width 142 height 19
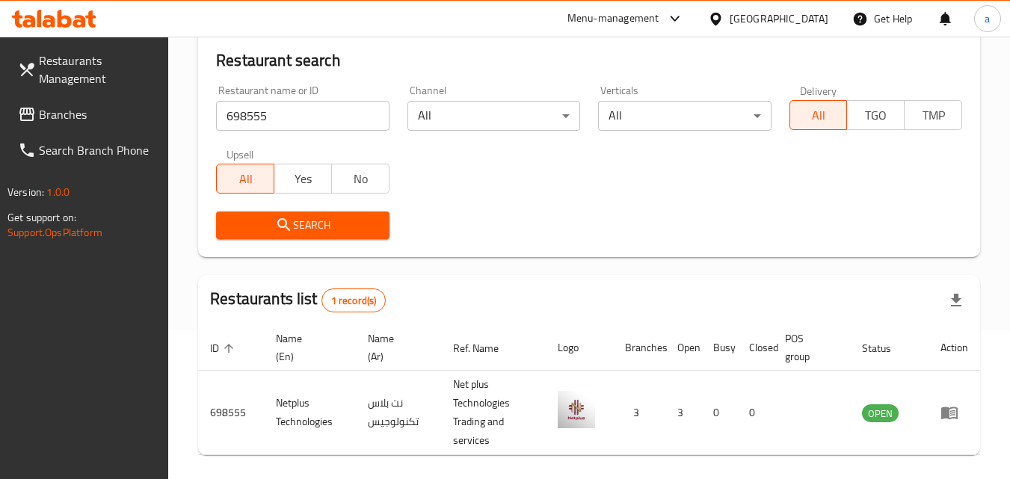
scroll to position [206, 0]
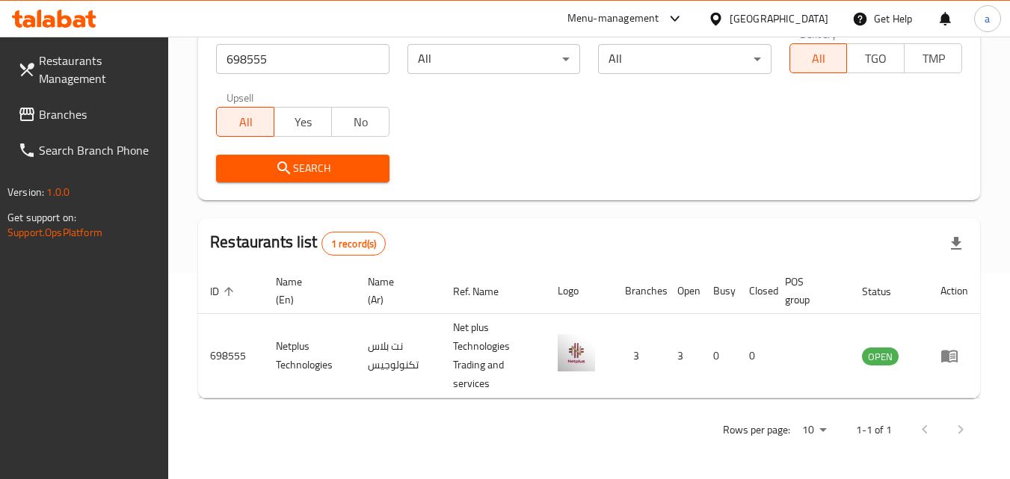
click at [811, 10] on div "[GEOGRAPHIC_DATA]" at bounding box center [779, 18] width 99 height 16
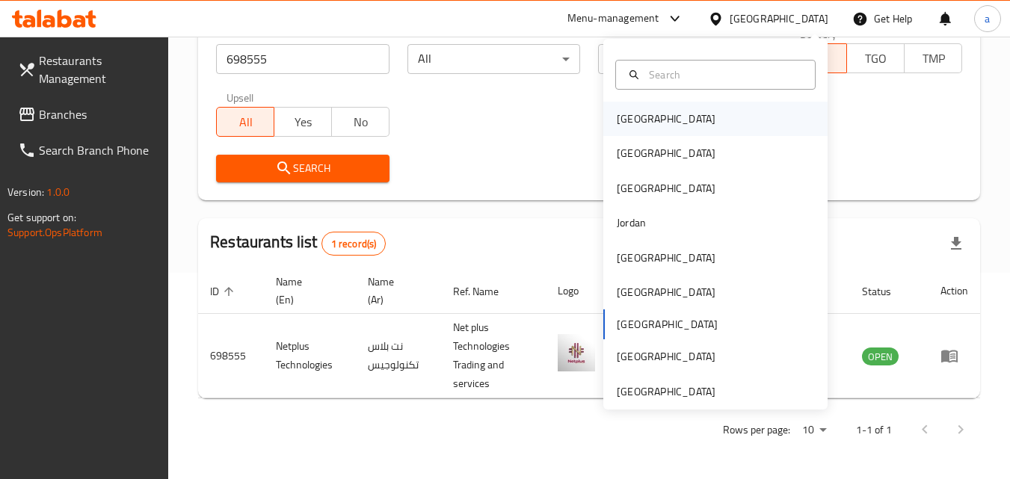
click at [675, 124] on div "[GEOGRAPHIC_DATA]" at bounding box center [715, 119] width 224 height 34
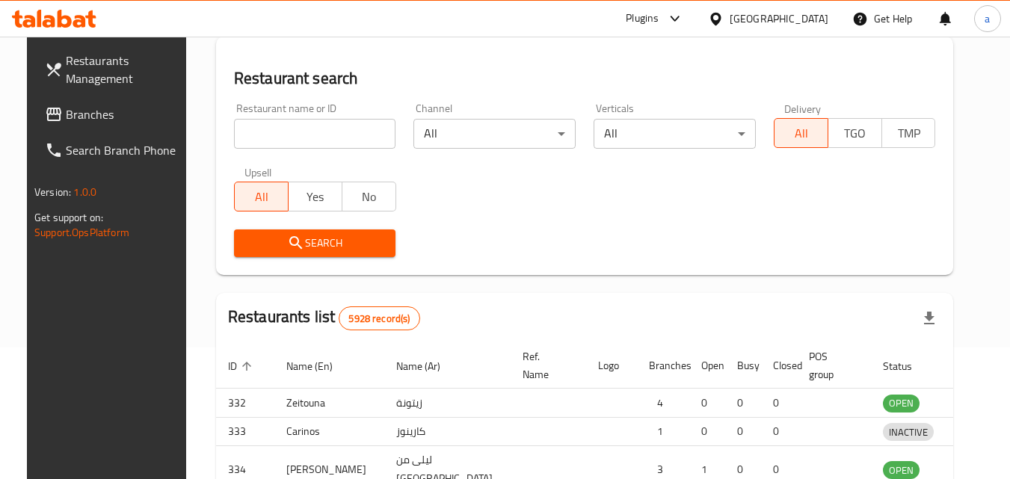
scroll to position [206, 0]
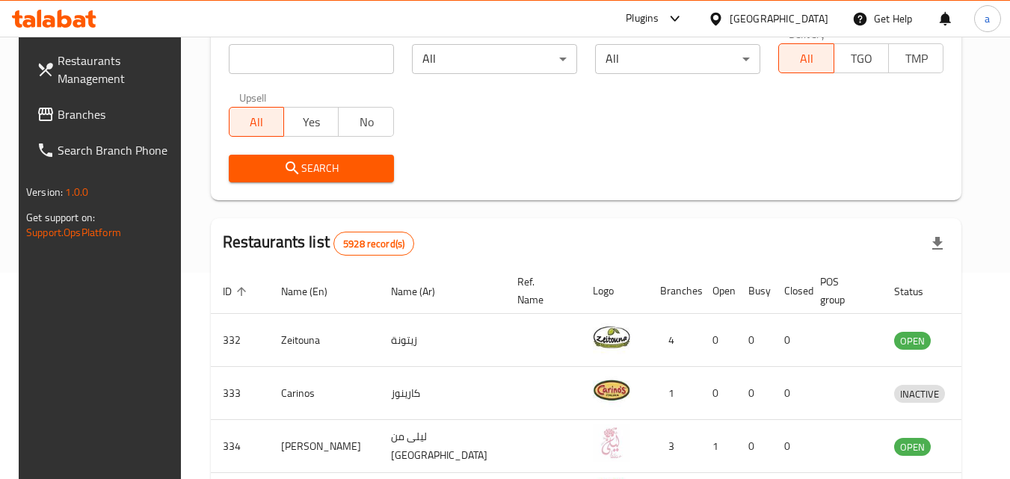
click at [114, 108] on span "Branches" at bounding box center [117, 114] width 118 height 18
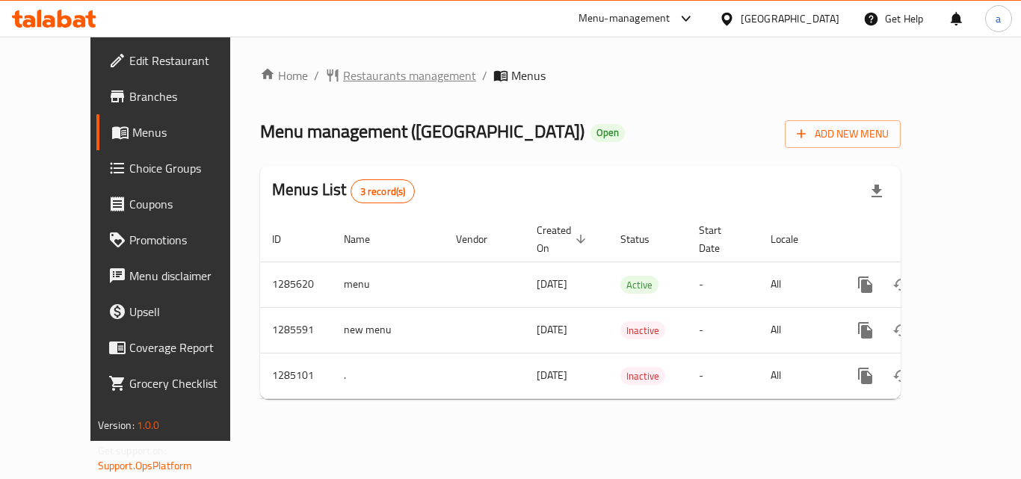
click at [343, 72] on span "Restaurants management" at bounding box center [409, 76] width 133 height 18
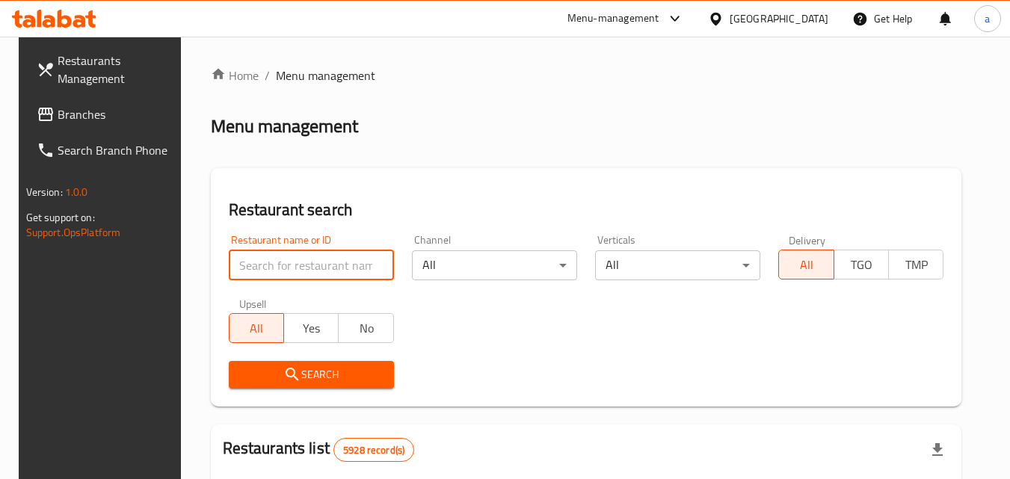
click at [308, 275] on input "search" at bounding box center [311, 266] width 165 height 30
paste input "695700"
type input "695700"
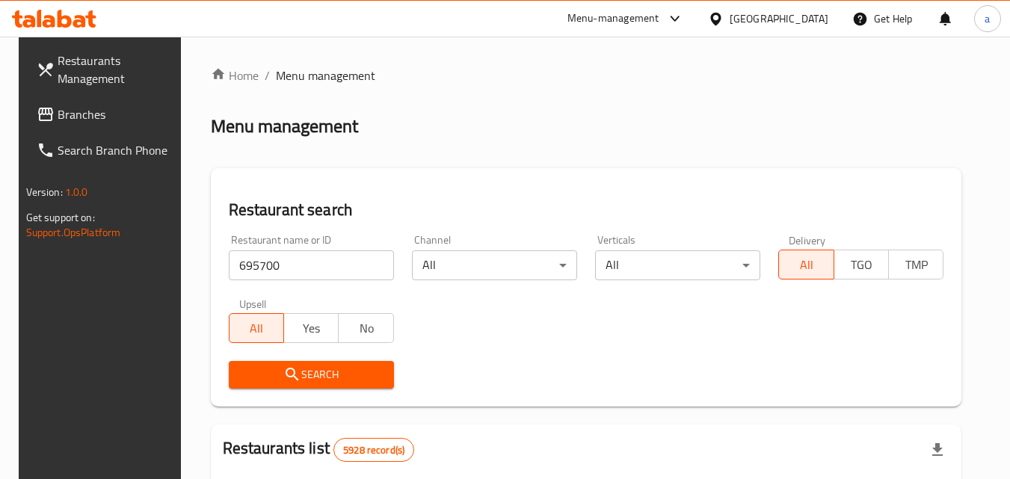
click at [303, 369] on span "Search" at bounding box center [311, 375] width 141 height 19
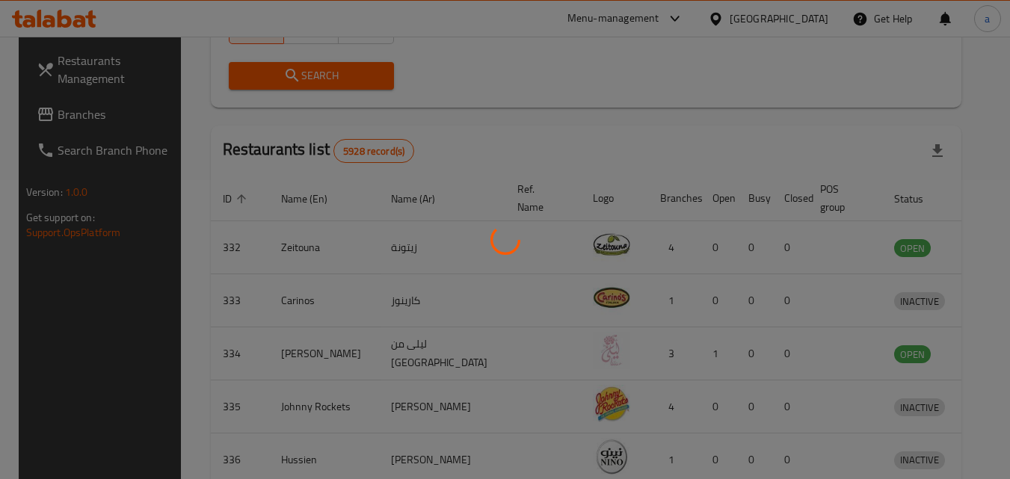
scroll to position [175, 0]
